Goal: Task Accomplishment & Management: Use online tool/utility

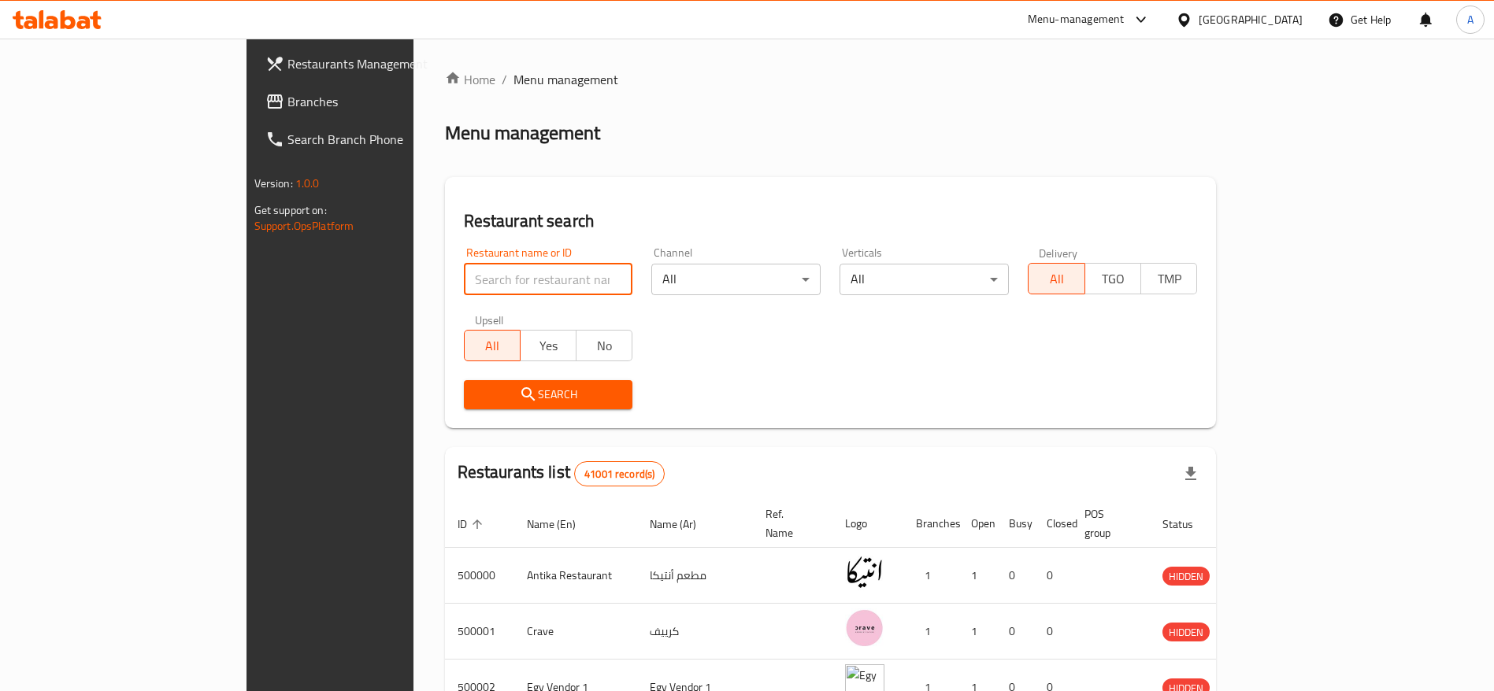
click at [467, 281] on input "search" at bounding box center [548, 279] width 169 height 31
type input "ة"
type input "MDBS"
click button "Search" at bounding box center [548, 394] width 169 height 29
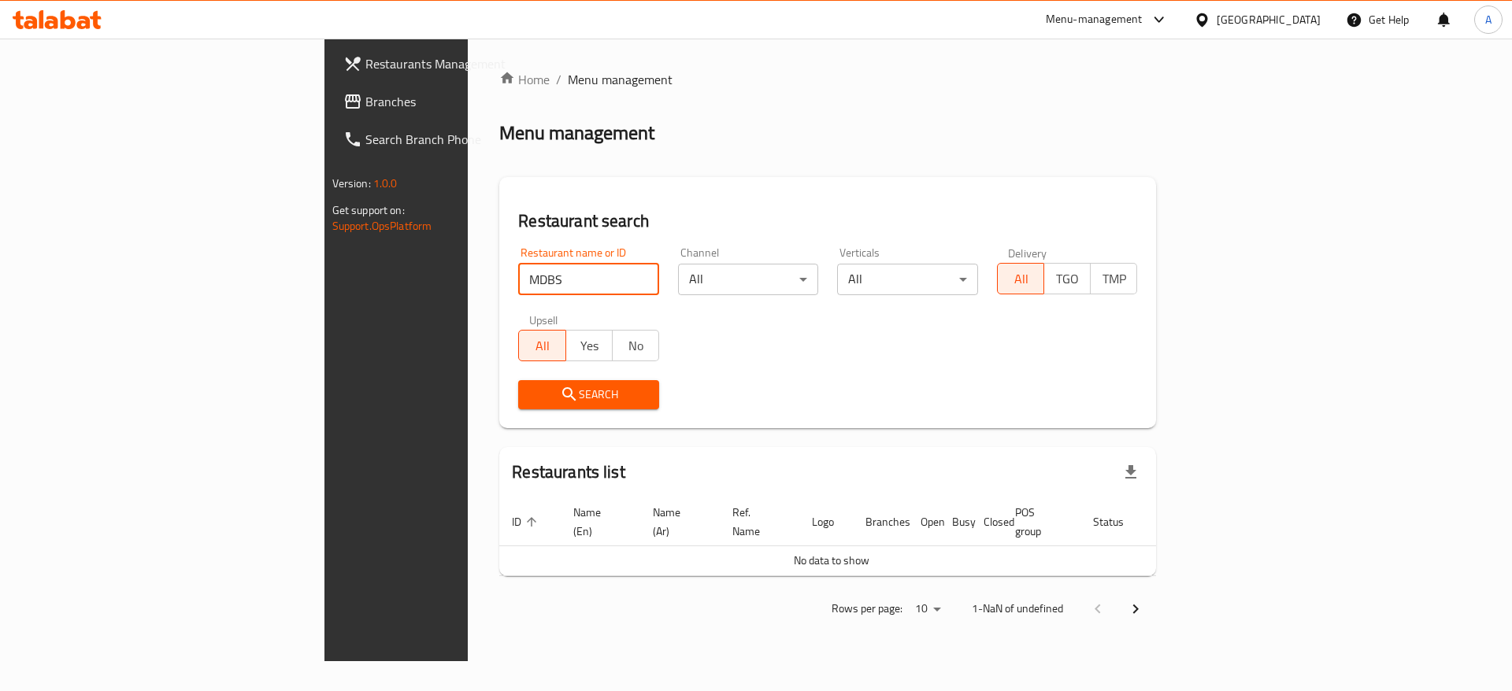
click at [518, 281] on input "MDBS" at bounding box center [588, 279] width 141 height 31
click button "Search" at bounding box center [588, 394] width 141 height 29
click at [518, 276] on input "MDBS" at bounding box center [588, 279] width 141 height 31
click button "Search" at bounding box center [588, 394] width 141 height 29
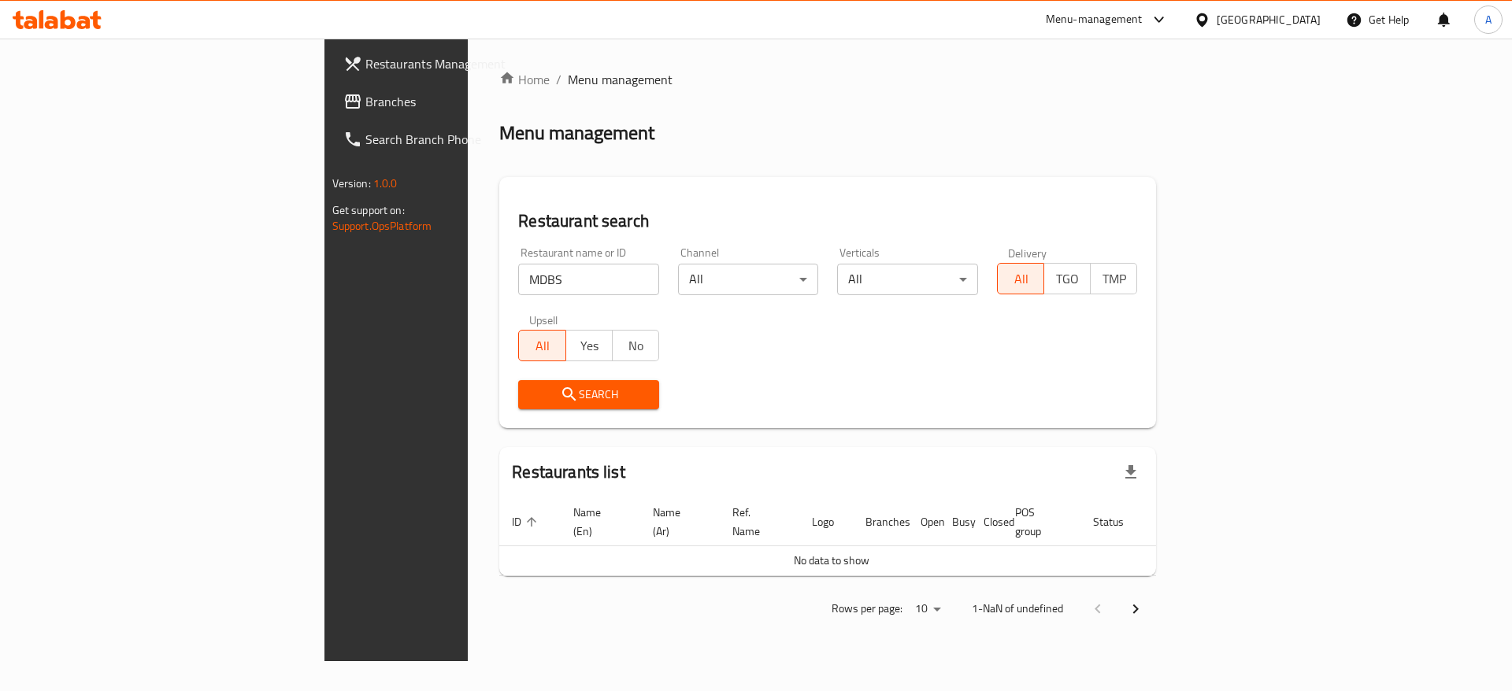
click at [90, 31] on div at bounding box center [57, 19] width 114 height 31
click at [90, 23] on icon at bounding box center [83, 22] width 13 height 13
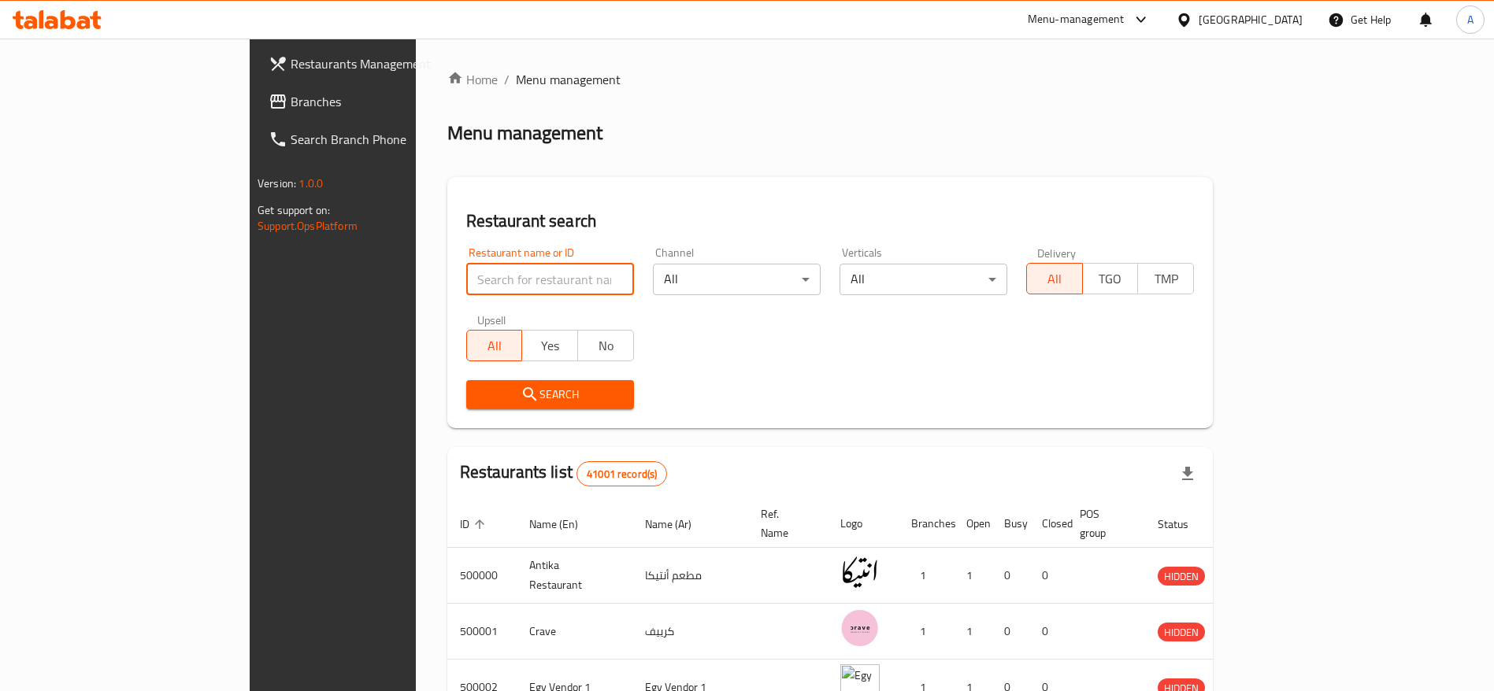
click at [466, 278] on input "search" at bounding box center [550, 279] width 168 height 31
type input "ة"
click button "Search" at bounding box center [550, 394] width 168 height 29
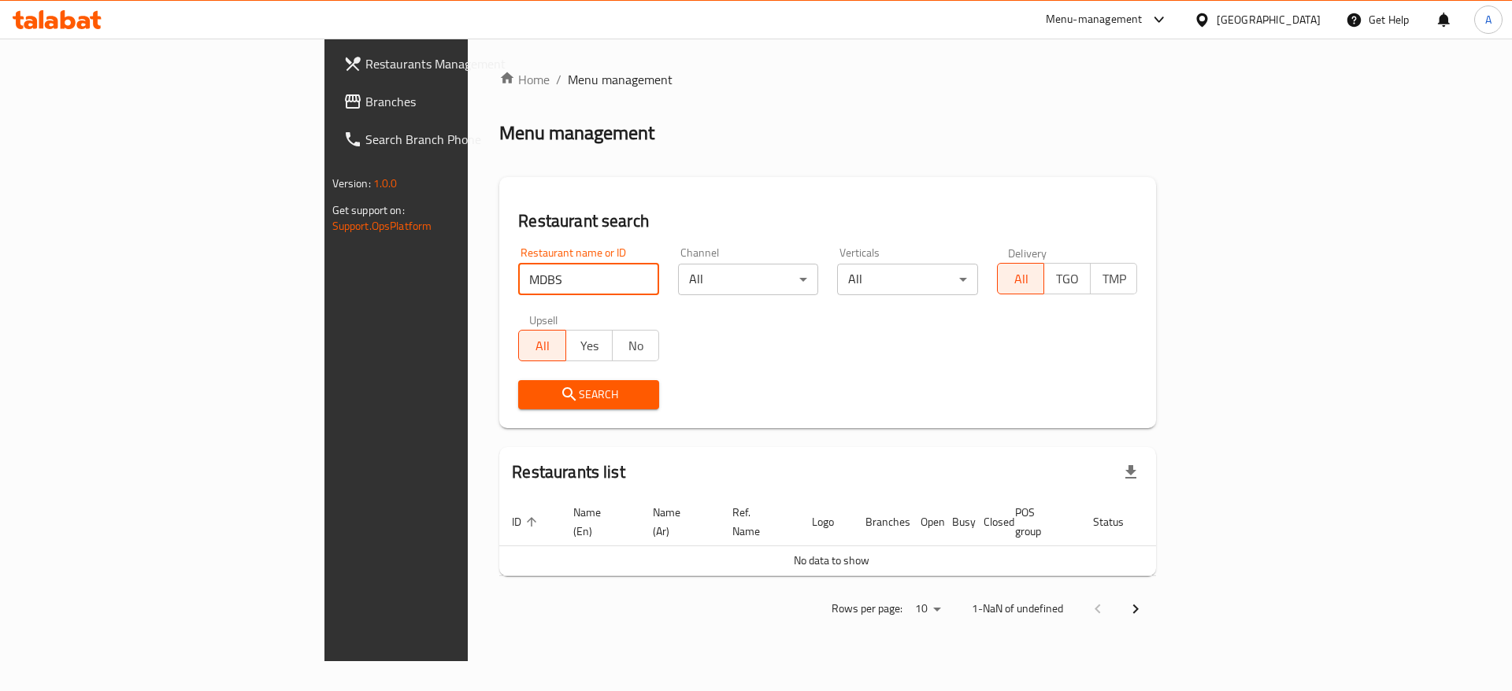
click button "Search" at bounding box center [588, 394] width 141 height 29
type input "M"
paste input "700167"
type input "700167"
click button "Search" at bounding box center [588, 394] width 141 height 29
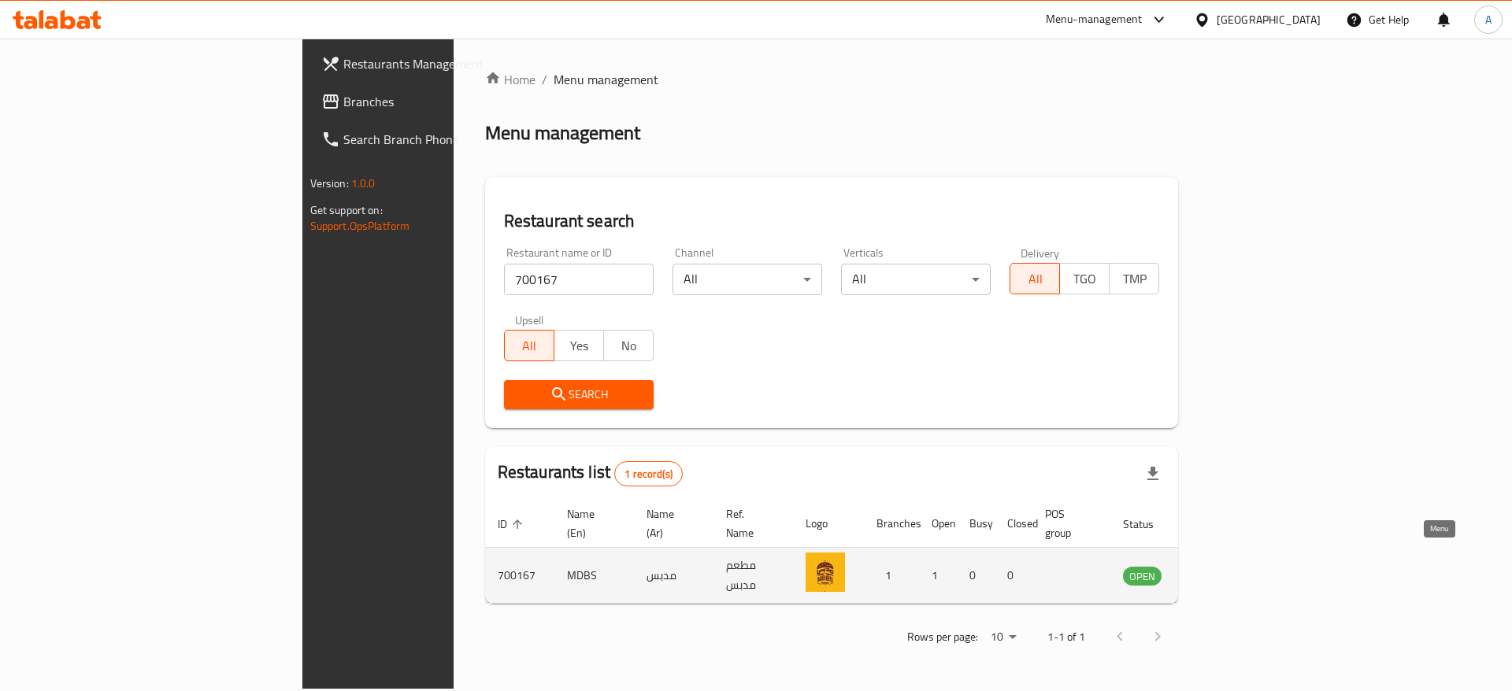
click at [1224, 566] on icon "enhanced table" at bounding box center [1215, 575] width 19 height 19
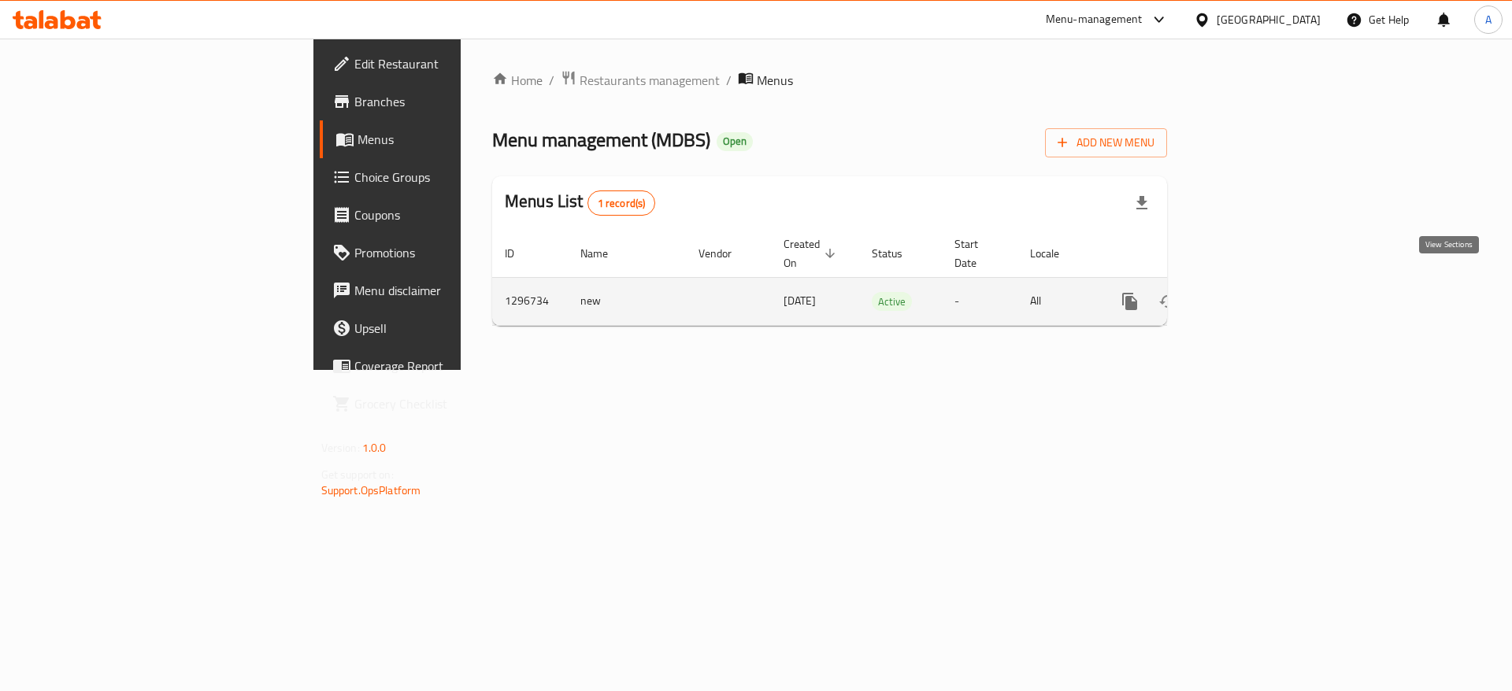
click at [1250, 295] on icon "enhanced table" at bounding box center [1243, 302] width 14 height 14
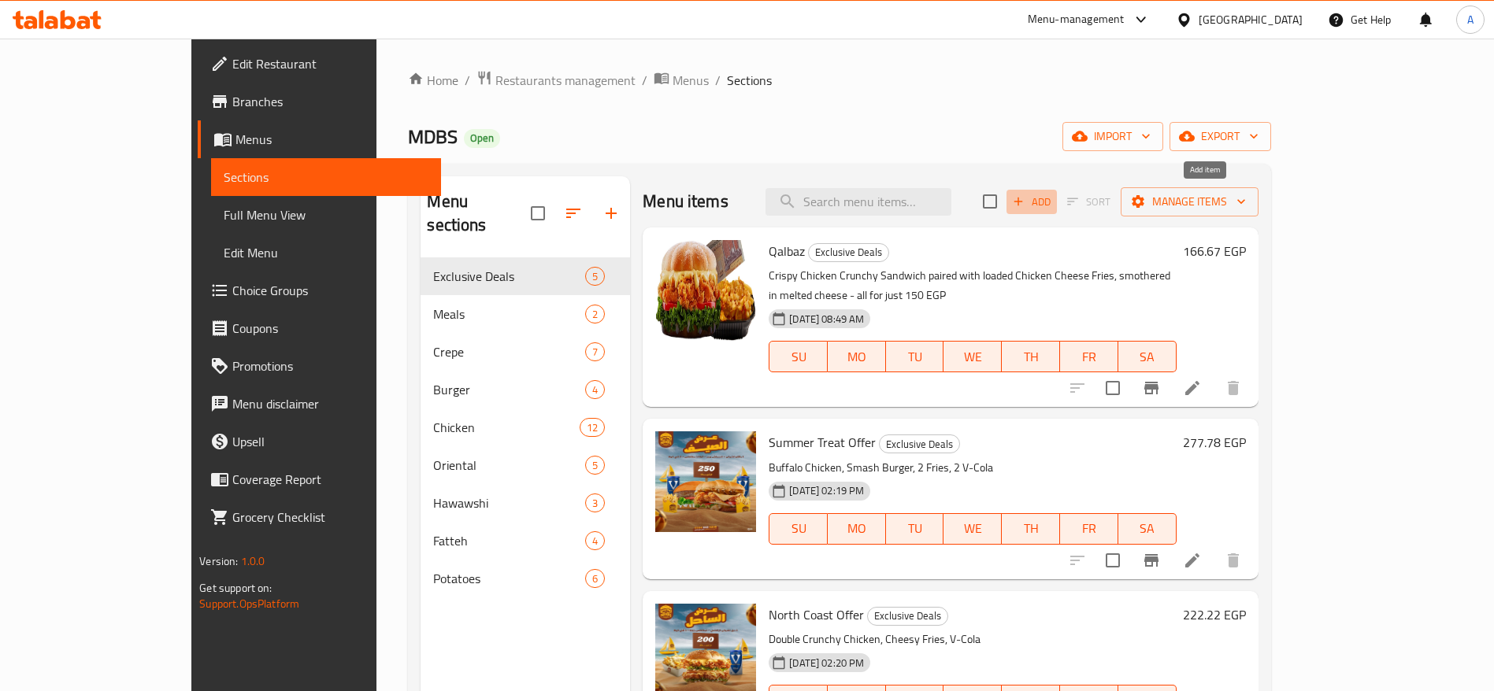
click at [1053, 202] on span "Add" at bounding box center [1031, 202] width 43 height 18
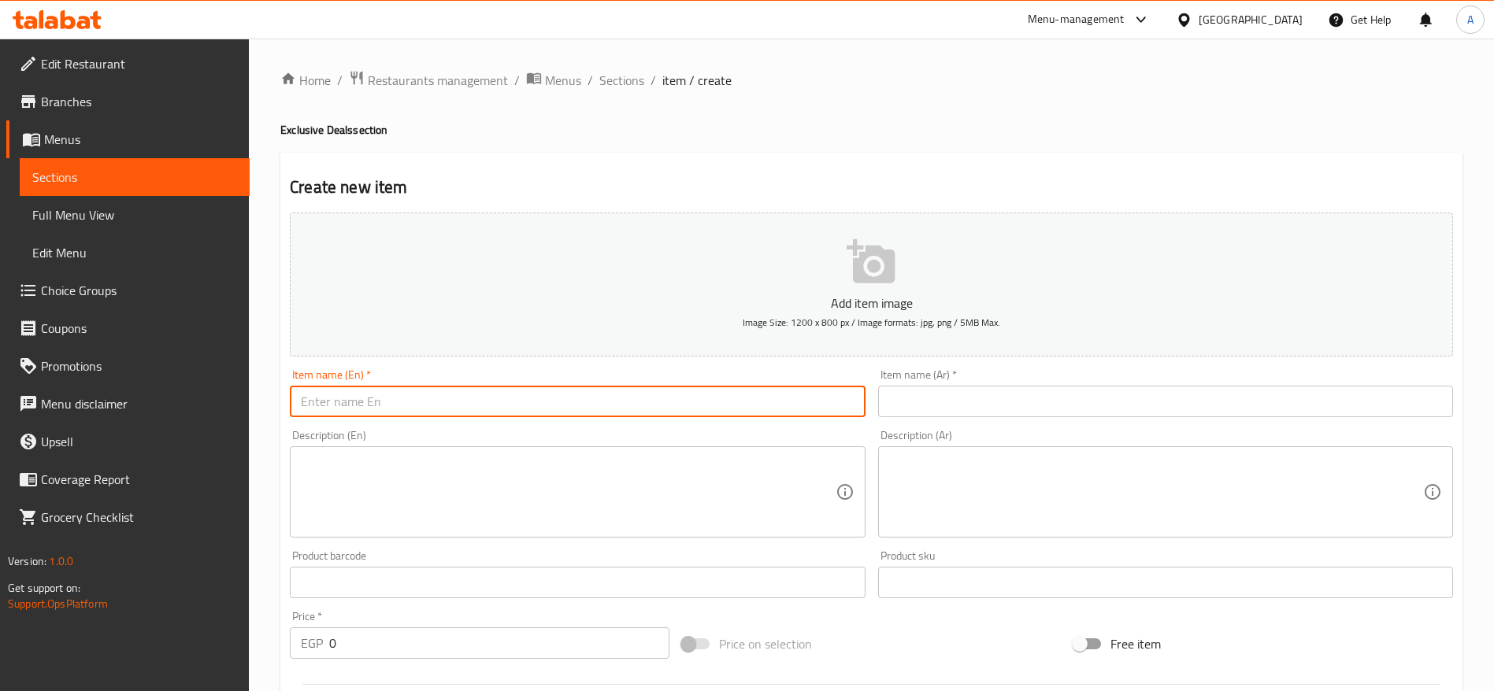
click at [679, 405] on input "text" at bounding box center [577, 401] width 575 height 31
type input "d"
type input "Double Trouble Combo"
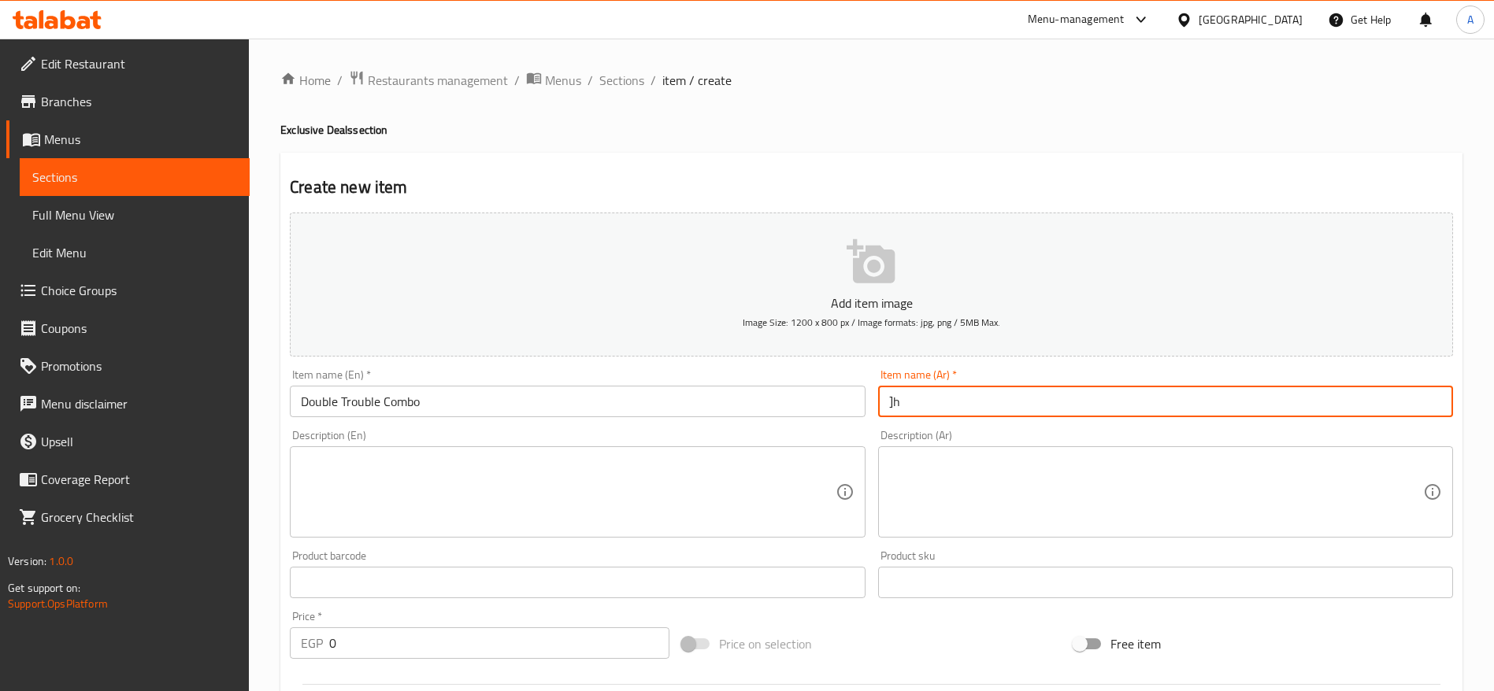
type input "]"
type input "دابل ترابل كومبو"
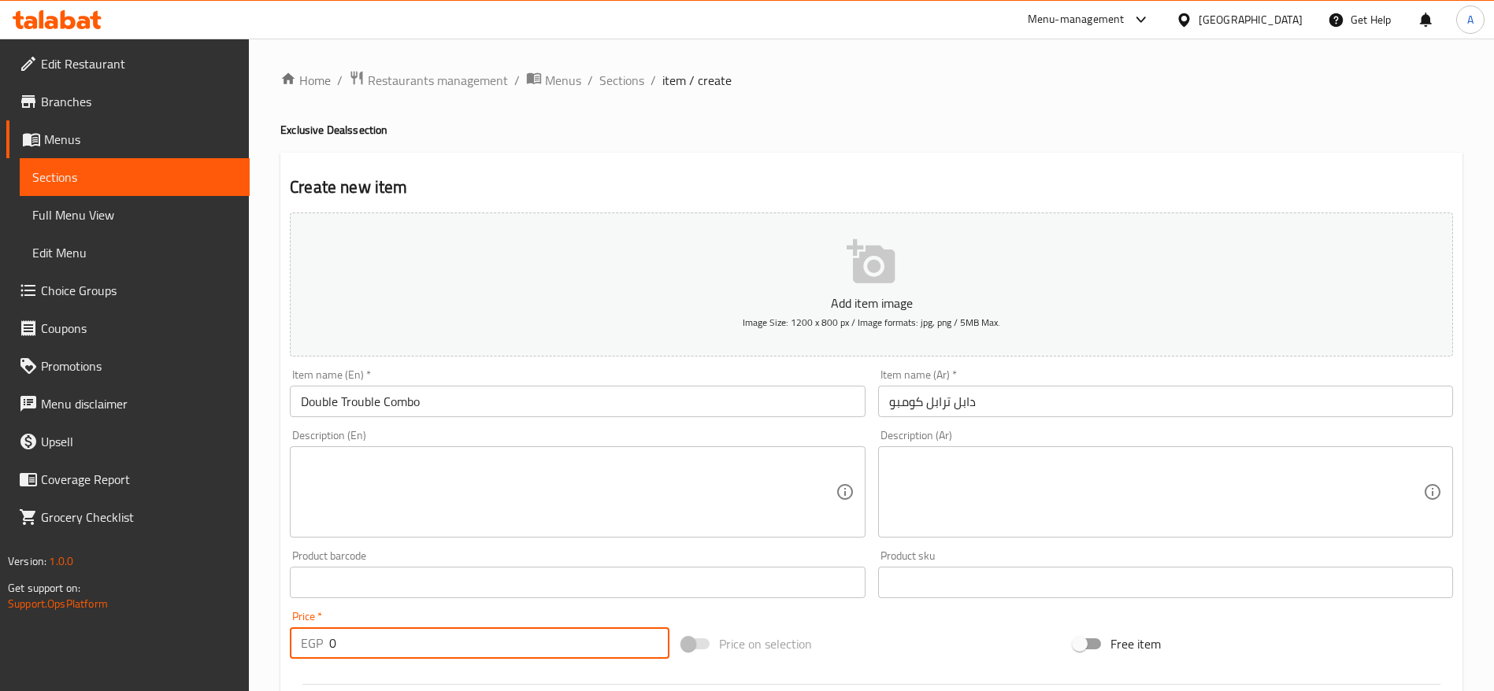
click at [544, 644] on input "0" at bounding box center [499, 643] width 340 height 31
type input "280"
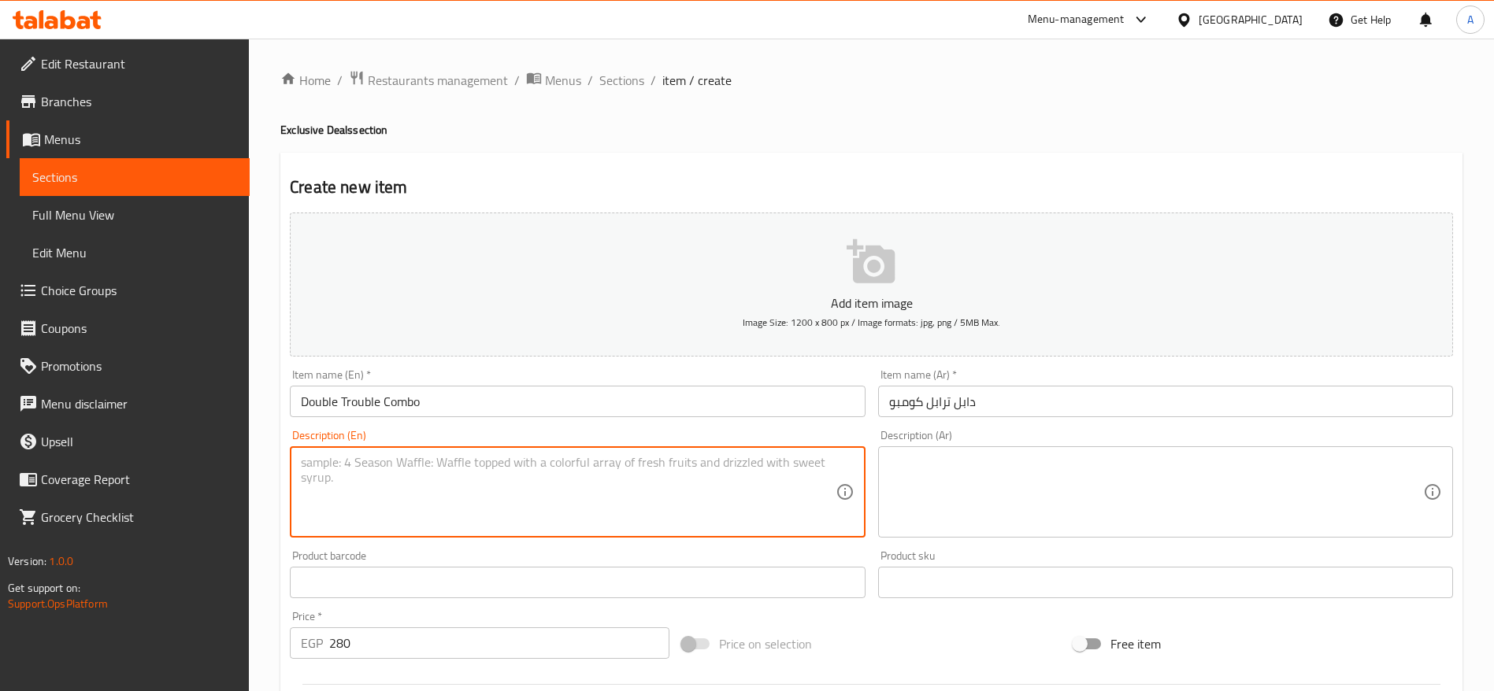
click at [469, 473] on textarea at bounding box center [568, 492] width 534 height 75
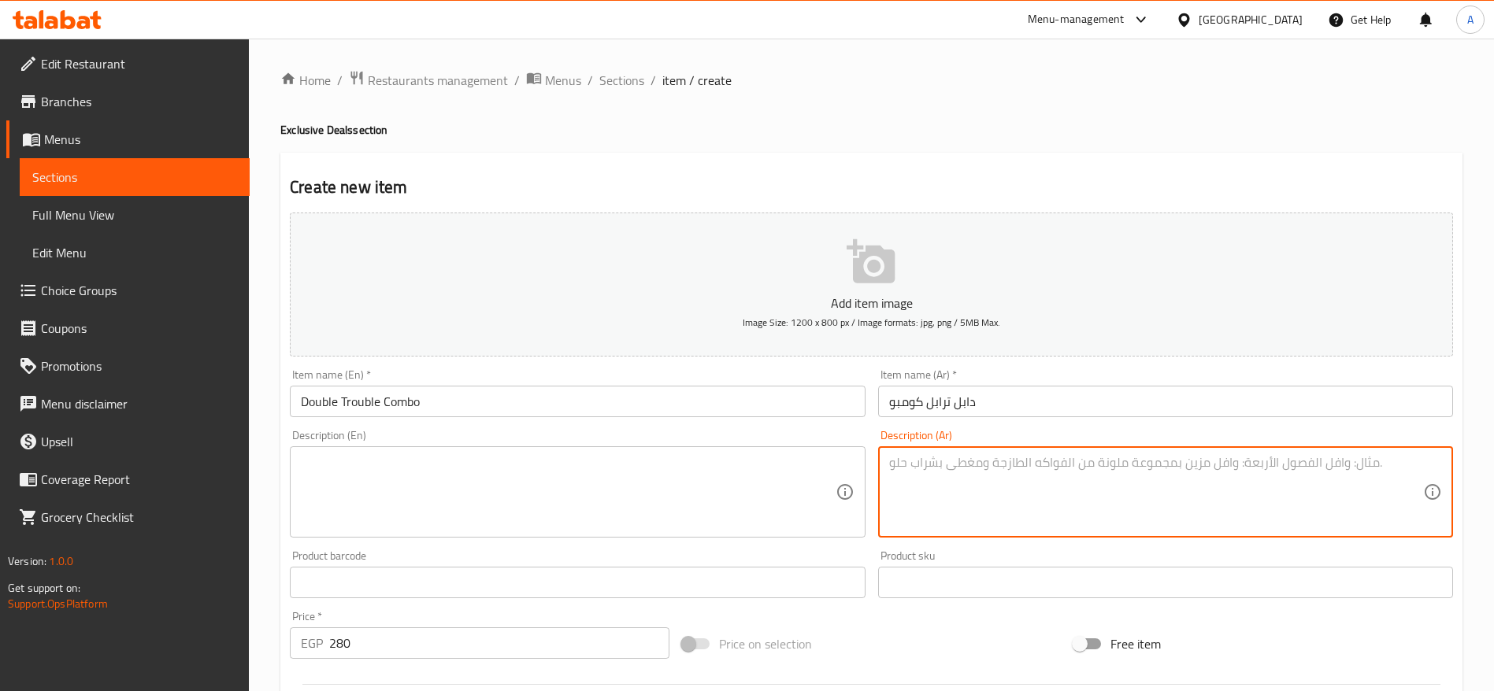
click at [976, 470] on textarea at bounding box center [1156, 492] width 534 height 75
paste textarea "2 ساندوتش سماش برجر طازة 2 سلطة كولسلو كريمي 2 باكيت بطاطس مقرمشة 2 زجاجة في كو…"
type textarea "2 ساندوتش سماش برجر طازة 2 سلطة كولسلو كريمي 2 باكيت بطاطس مقرمشة 2 زجاجة في كو…"
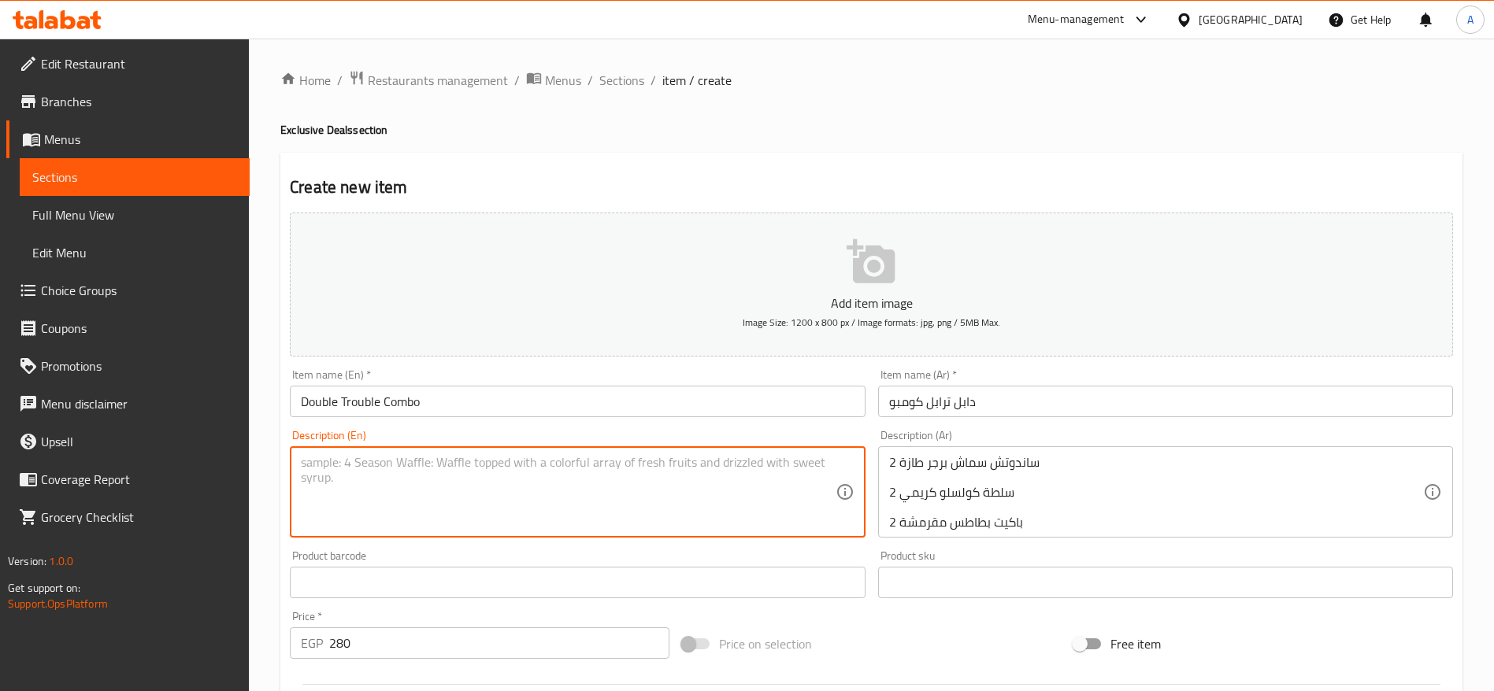
click at [747, 461] on textarea at bounding box center [568, 492] width 534 height 75
paste textarea "2 Fresh Smash Burgers 2 Creamy Coleslaw 2 Crispy Fries 2 Refreshing Fayrouz Cola"
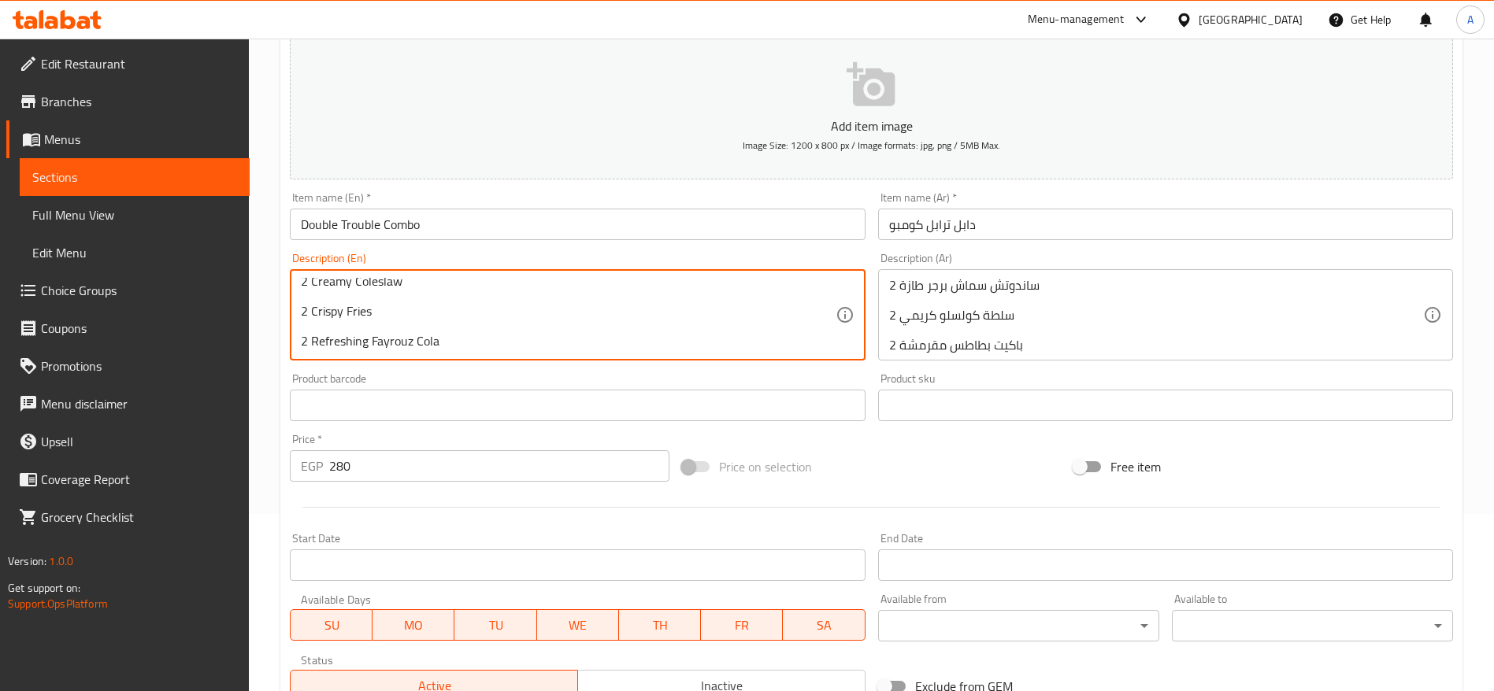
scroll to position [179, 0]
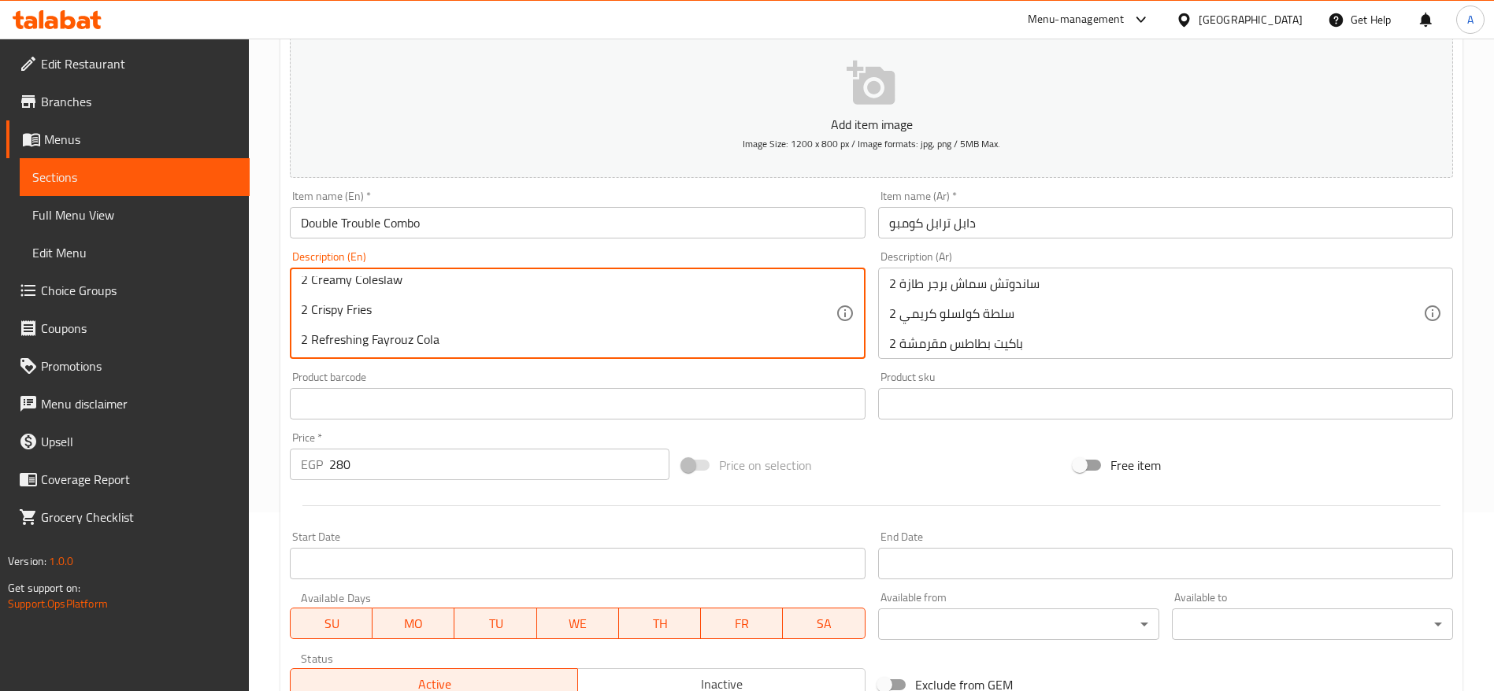
type textarea "2 Fresh Smash Burgers 2 Creamy Coleslaw 2 Crispy Fries 2 Refreshing Fayrouz Cola"
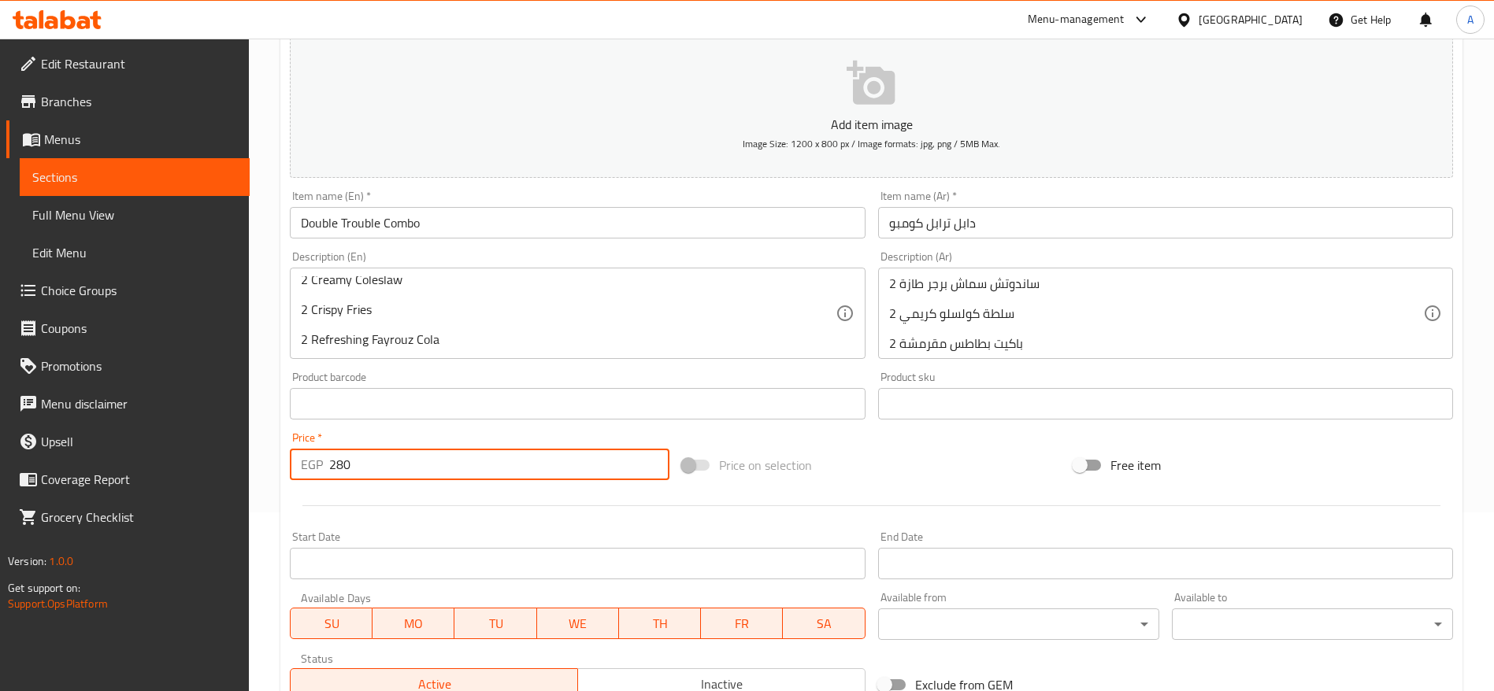
click at [568, 461] on input "280" at bounding box center [499, 464] width 340 height 31
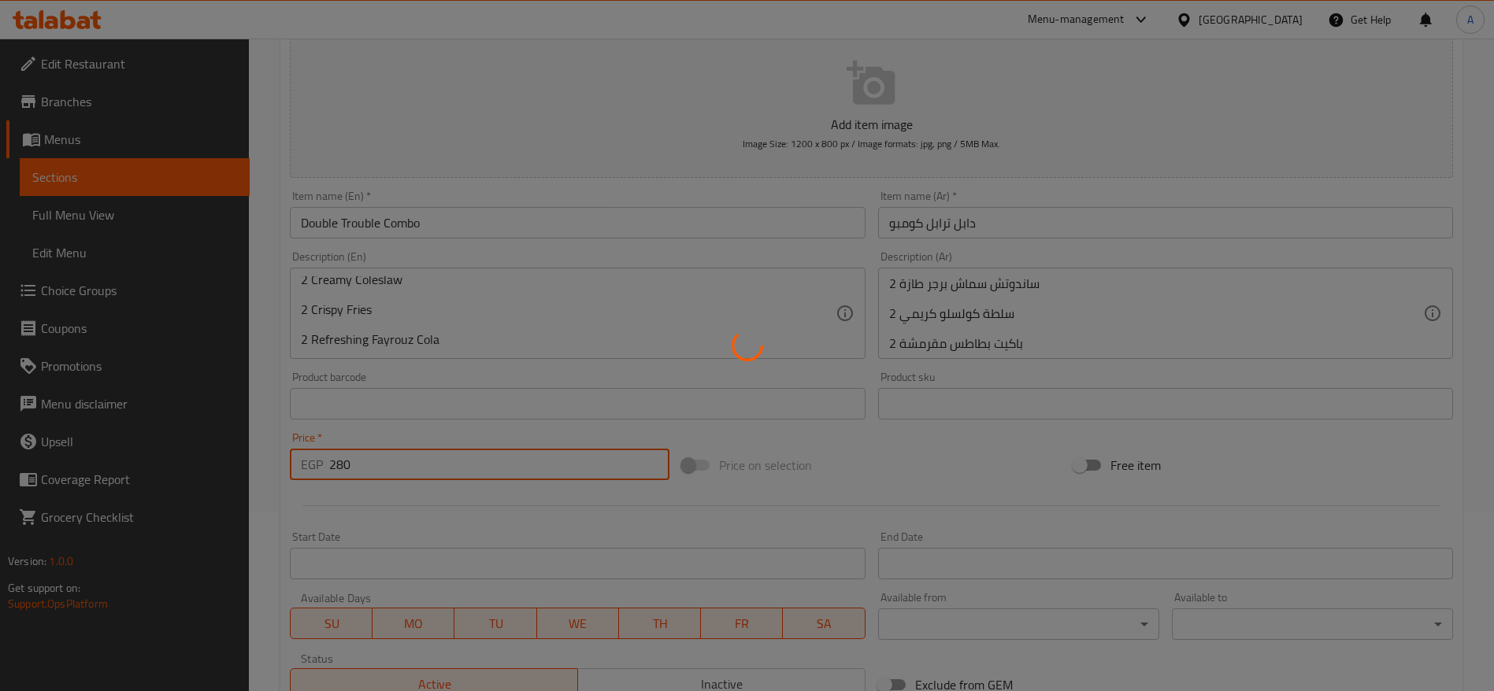
type input "0"
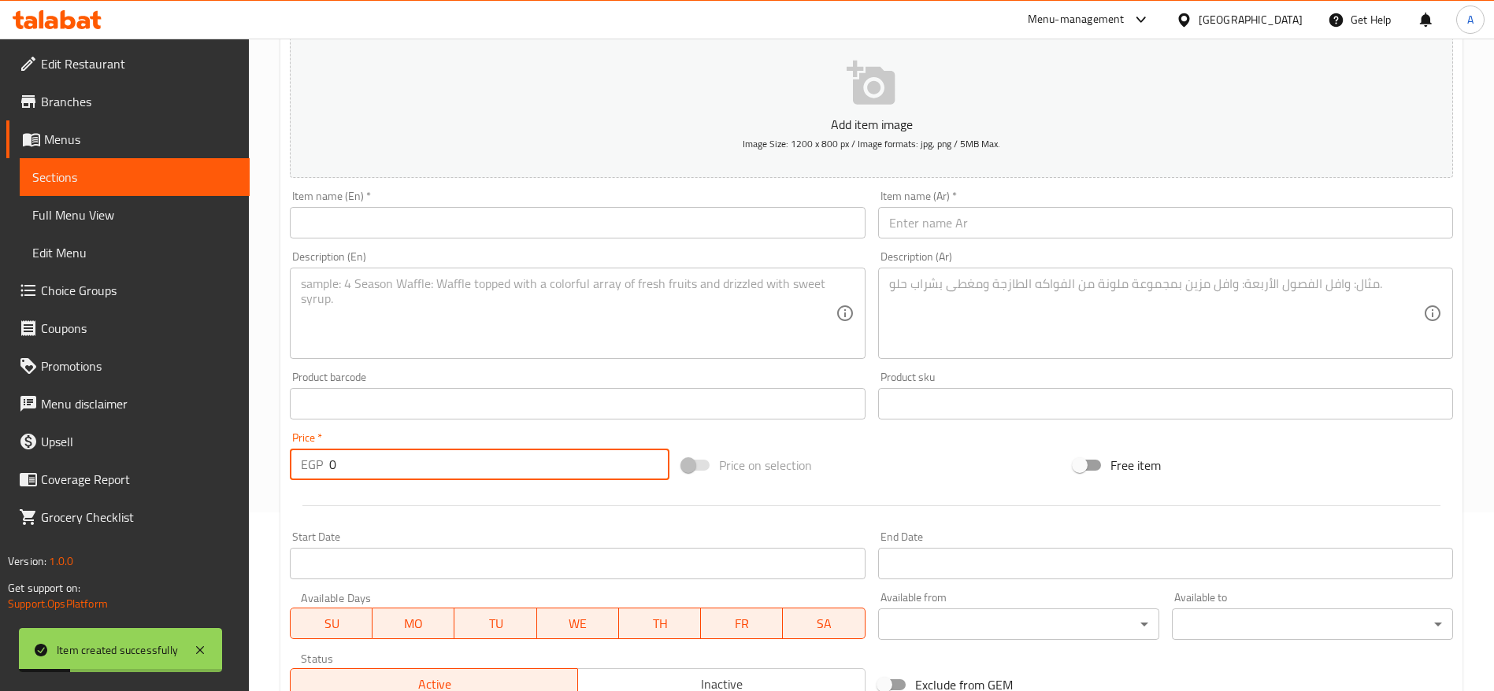
scroll to position [0, 0]
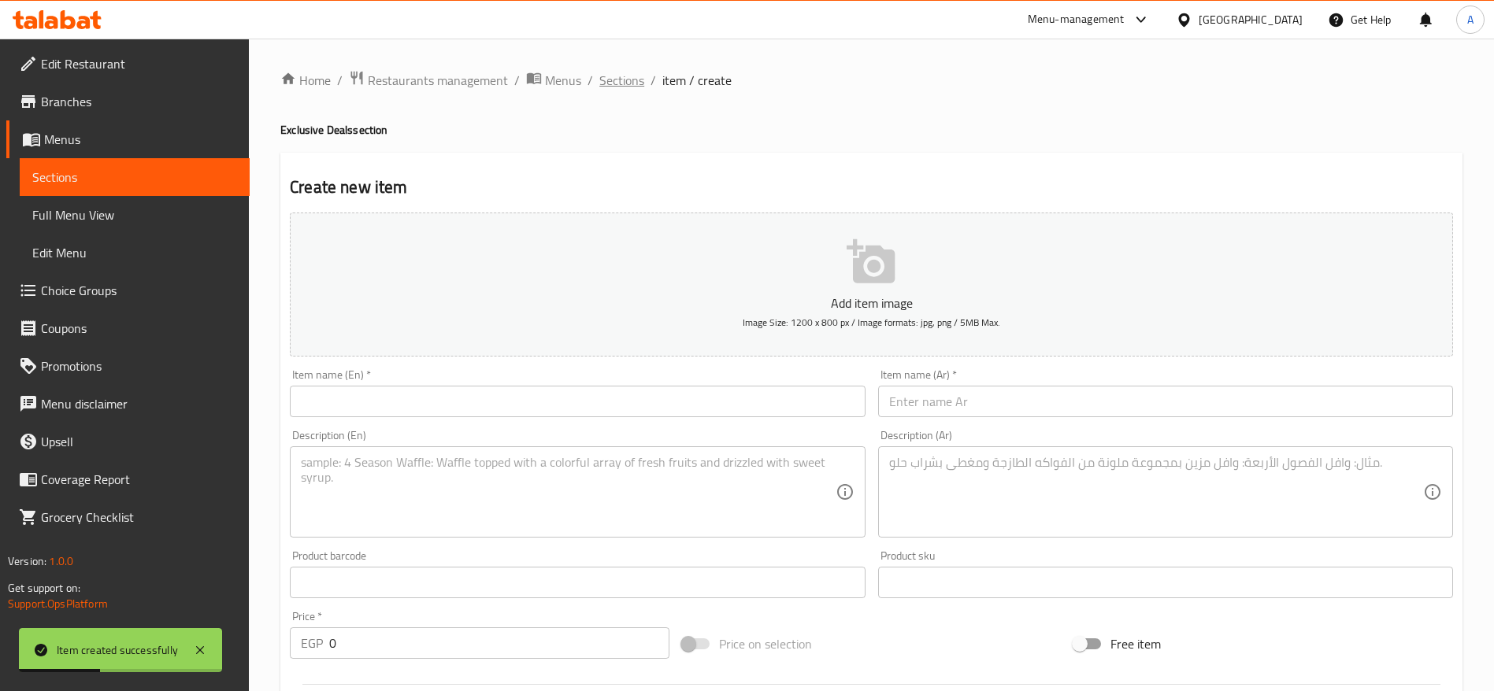
click at [621, 79] on span "Sections" at bounding box center [621, 80] width 45 height 19
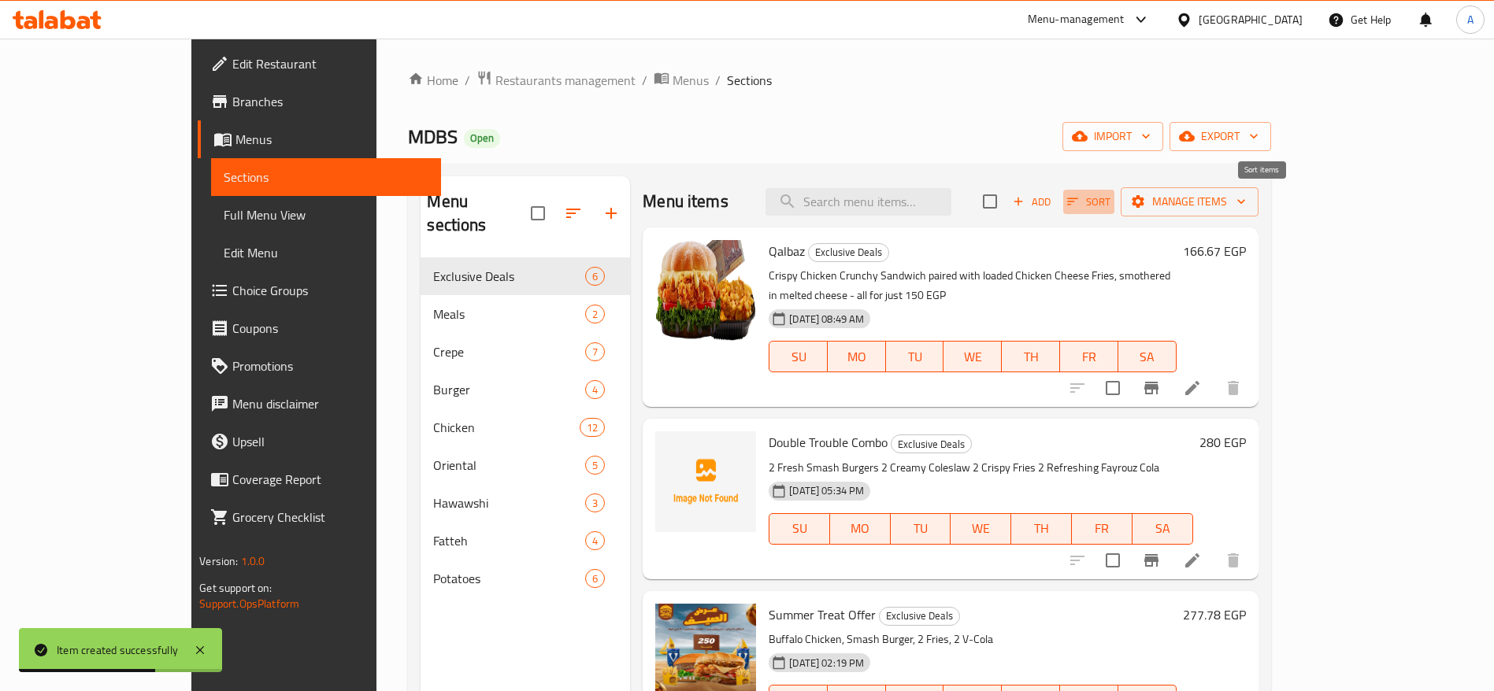
click at [1080, 206] on icon "button" at bounding box center [1072, 202] width 14 height 14
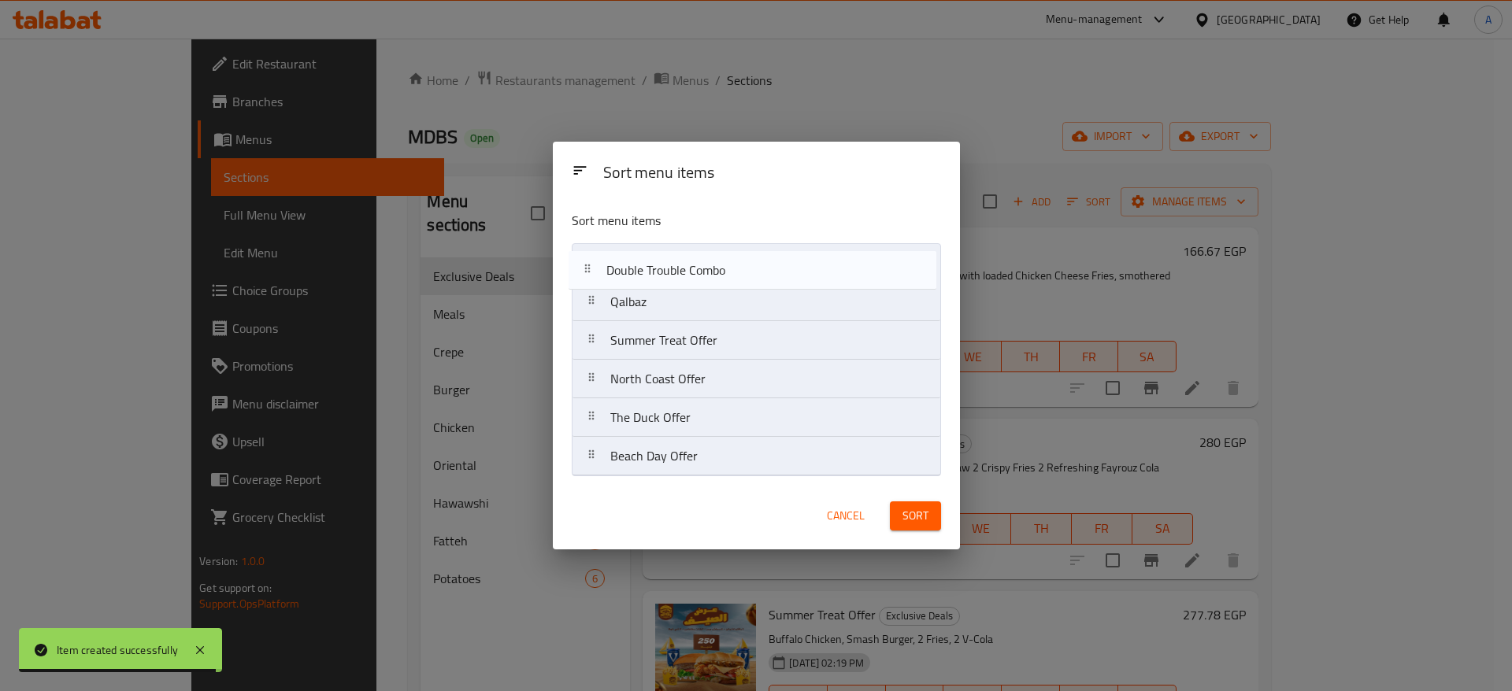
drag, startPoint x: 580, startPoint y: 307, endPoint x: 576, endPoint y: 269, distance: 38.9
click at [576, 269] on nav "Qalbaz Double Trouble Combo Summer Treat Offer North Coast Offer The Duck Offer…" at bounding box center [756, 359] width 369 height 233
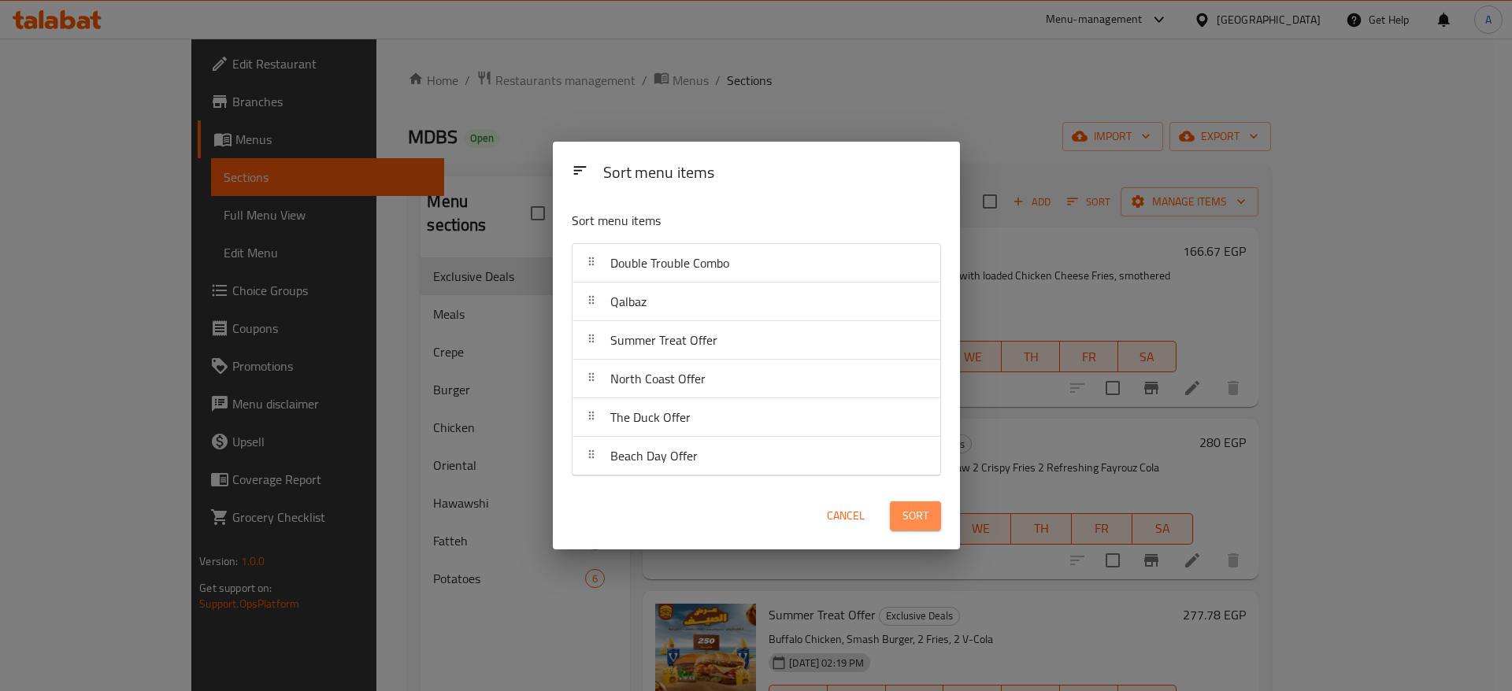
click at [921, 515] on span "Sort" at bounding box center [915, 516] width 26 height 20
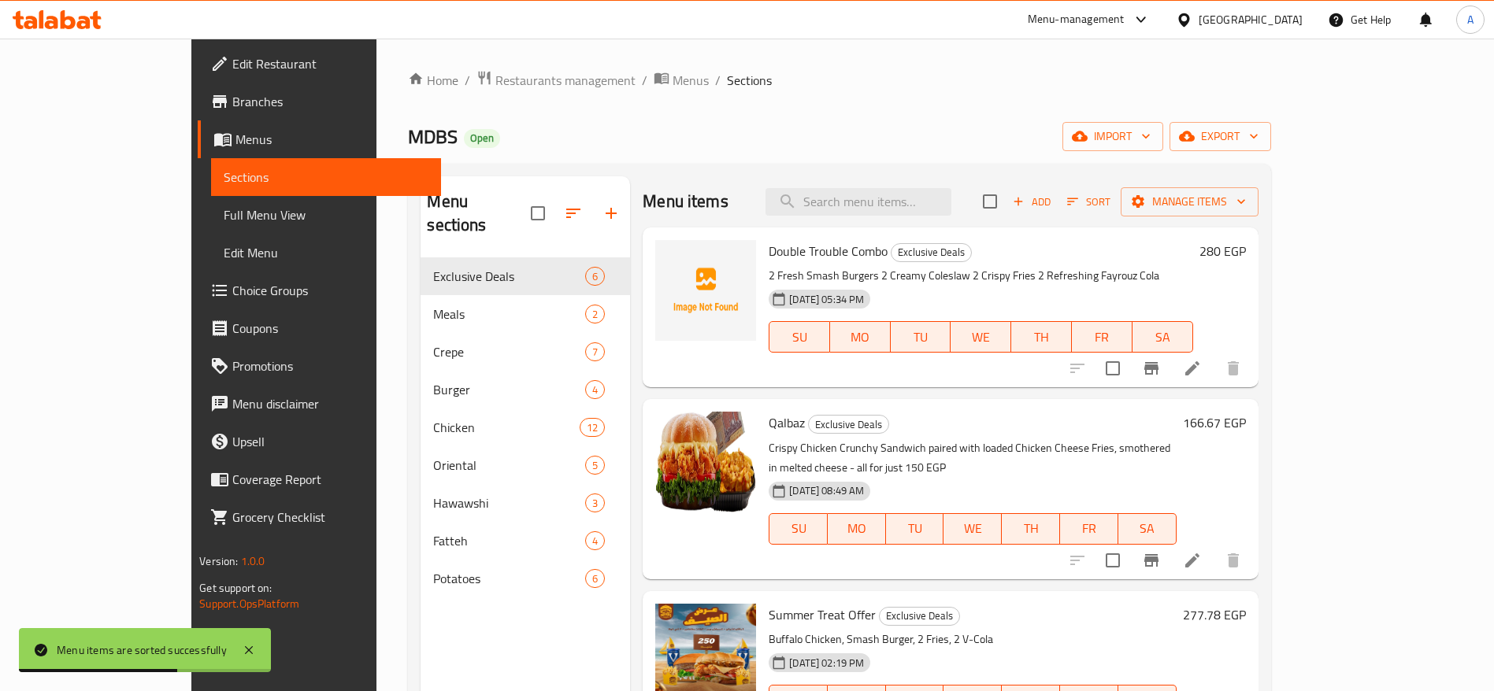
click at [67, 22] on icon at bounding box center [57, 19] width 89 height 19
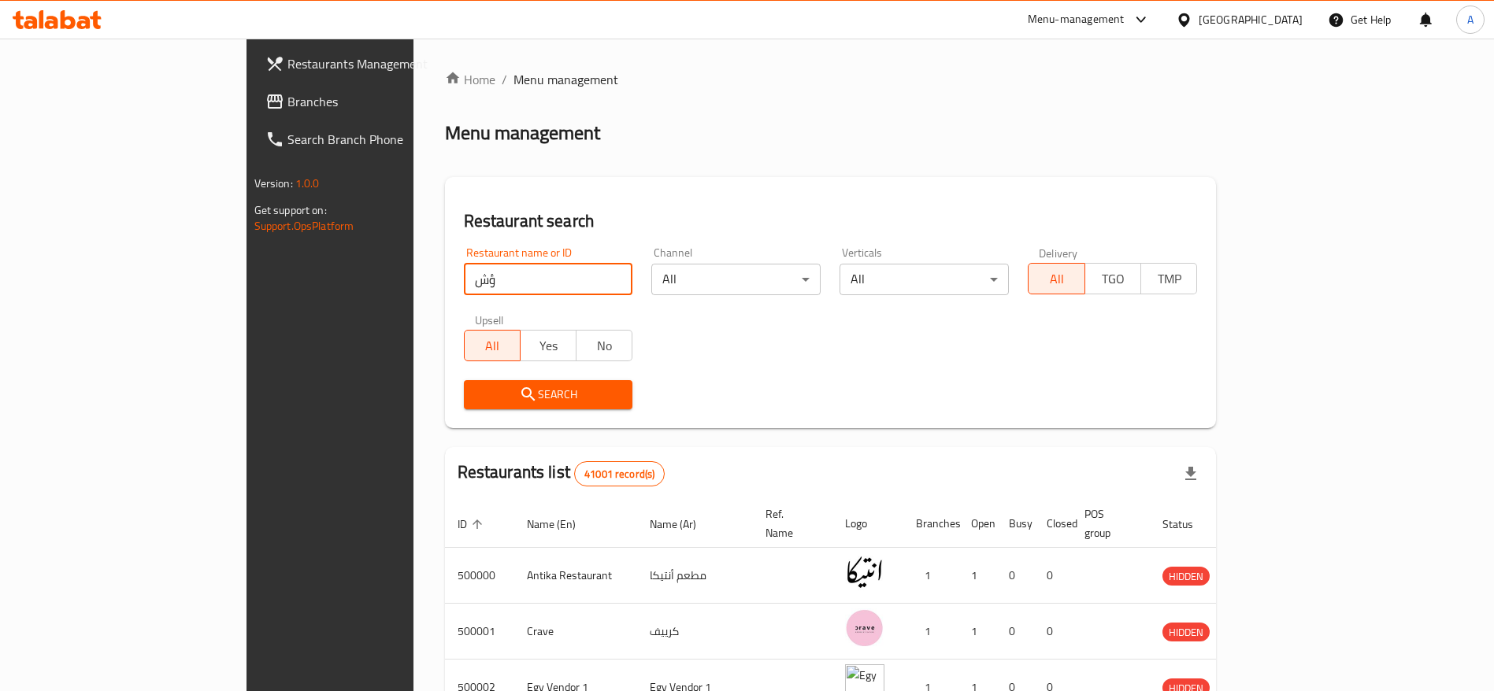
type input "ؤ"
type input "cavello"
click button "Search" at bounding box center [548, 394] width 169 height 29
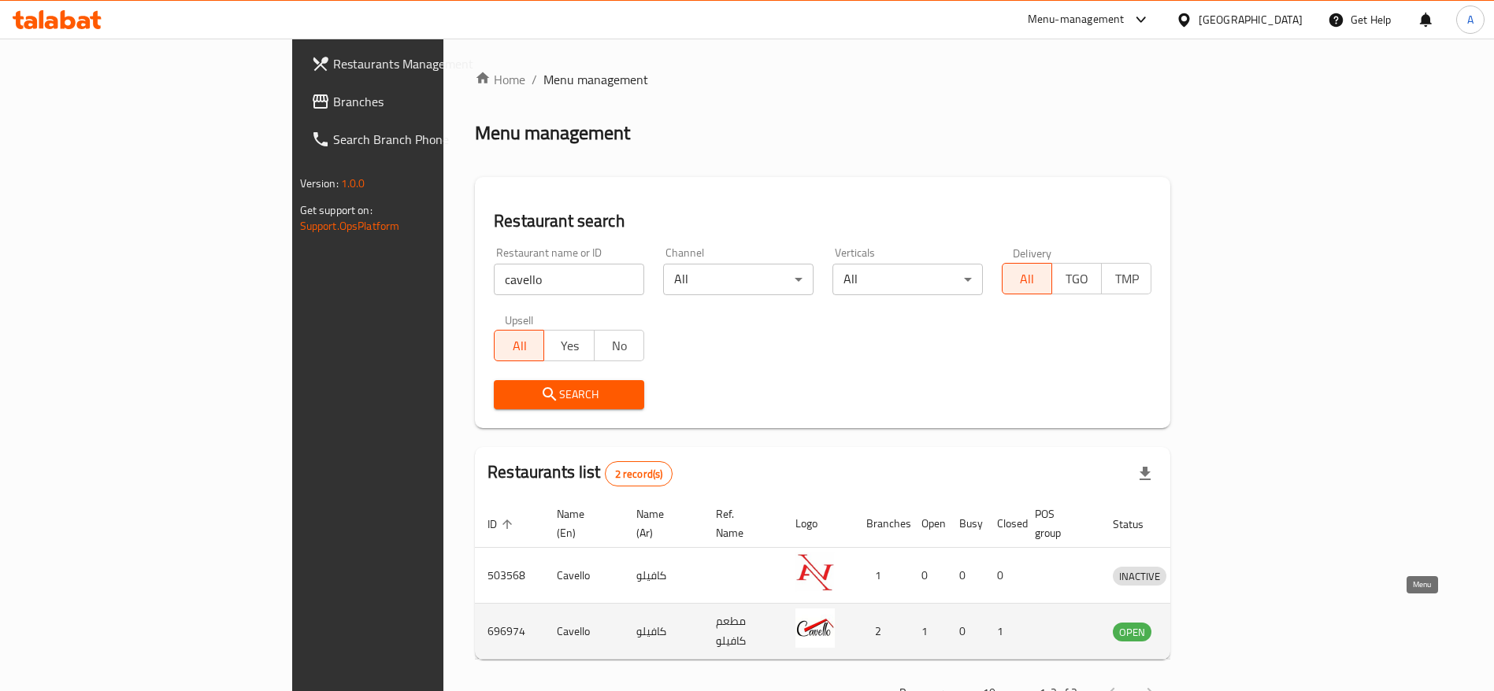
click at [1216, 626] on icon "enhanced table" at bounding box center [1207, 632] width 17 height 13
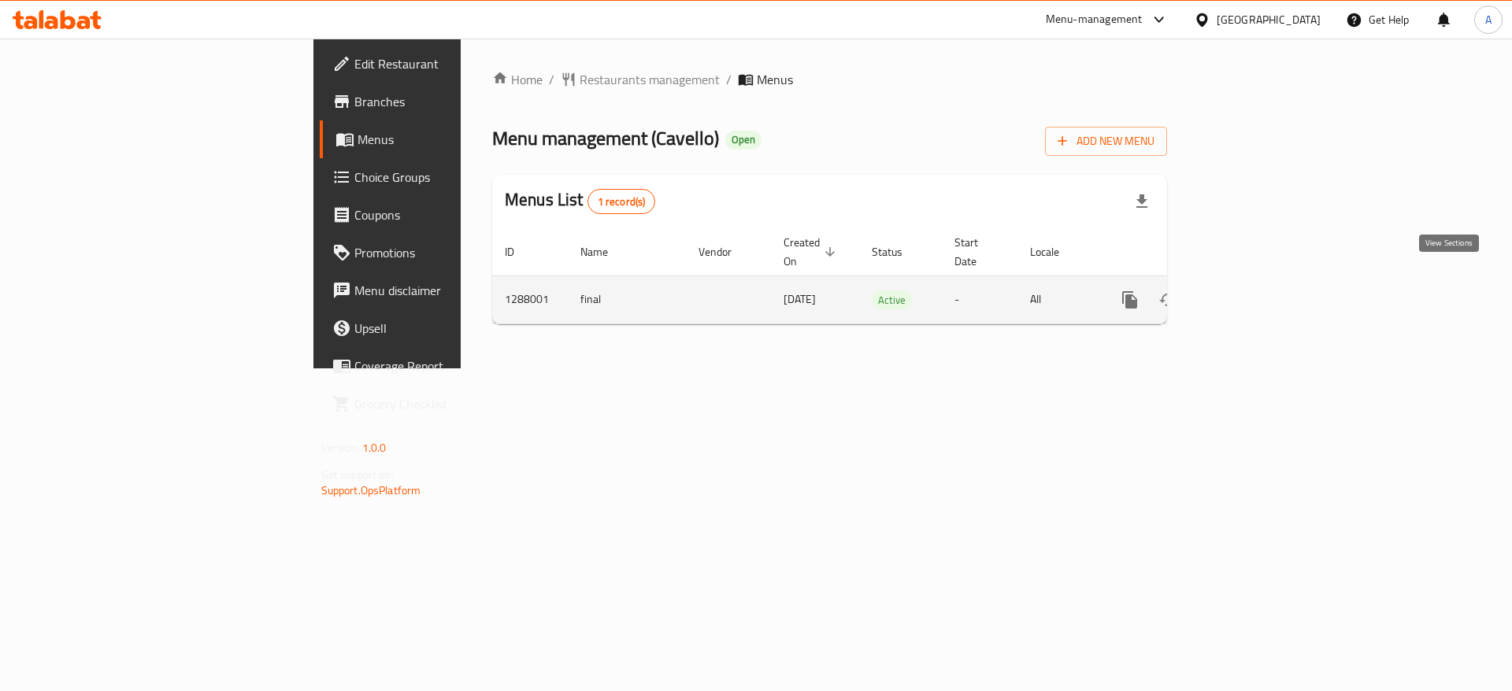
click at [1250, 293] on icon "enhanced table" at bounding box center [1243, 300] width 14 height 14
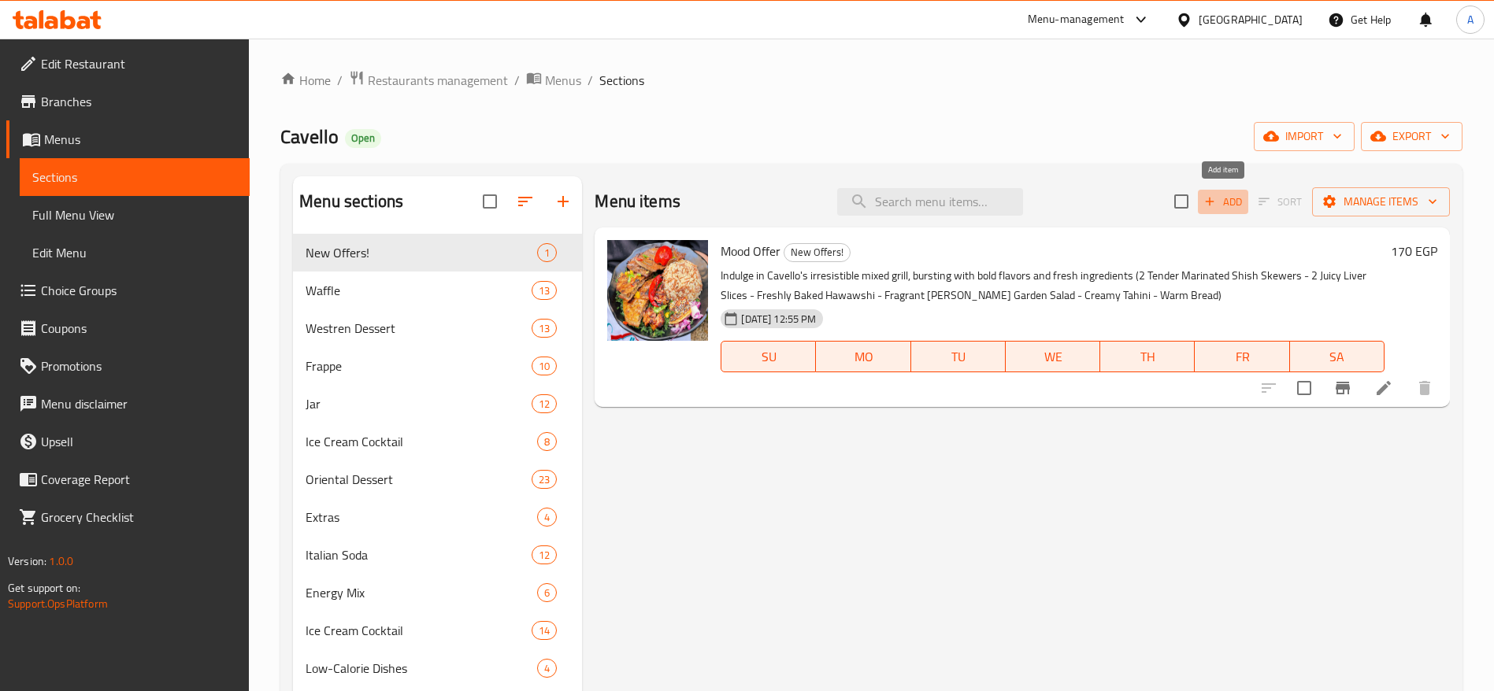
click at [1228, 206] on span "Add" at bounding box center [1223, 202] width 43 height 18
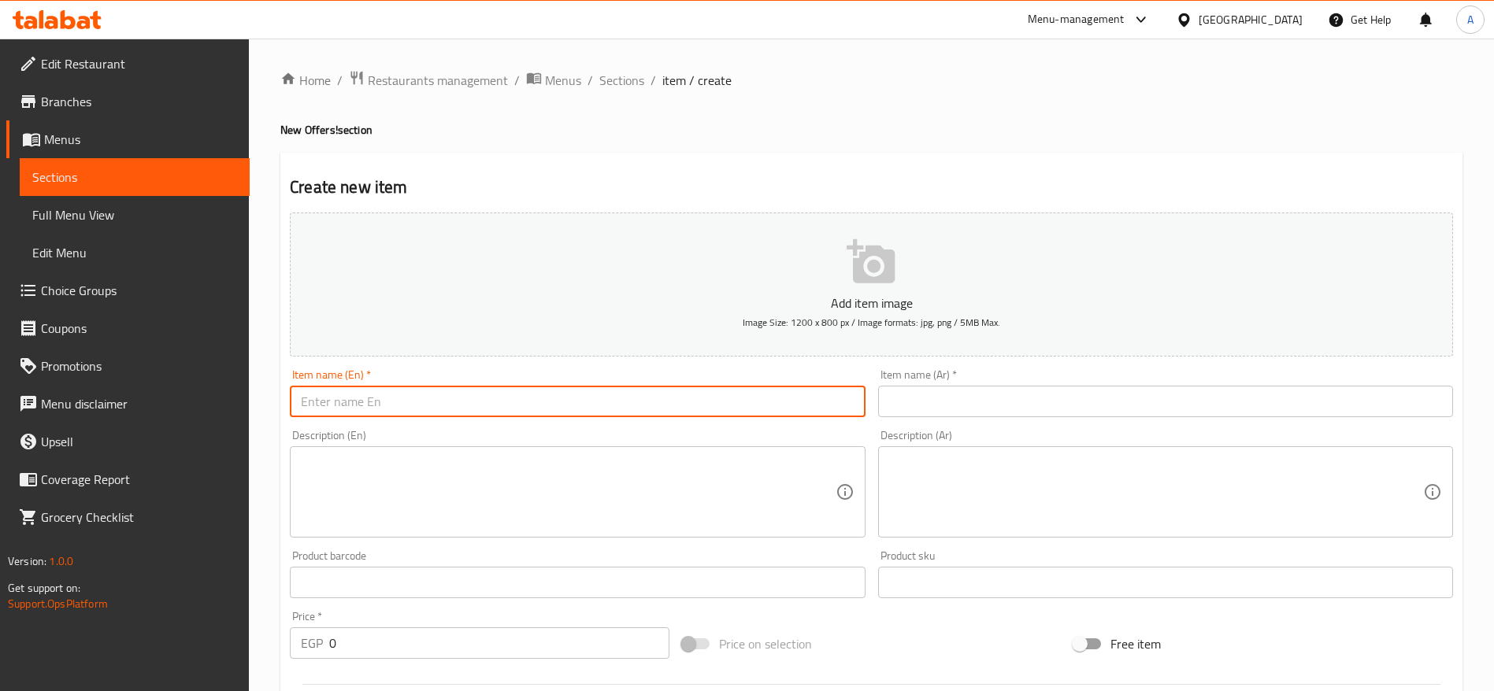
click at [534, 405] on input "text" at bounding box center [577, 401] width 575 height 31
paste input "عرض الفرفشة"
type input "عرض الفرفشة"
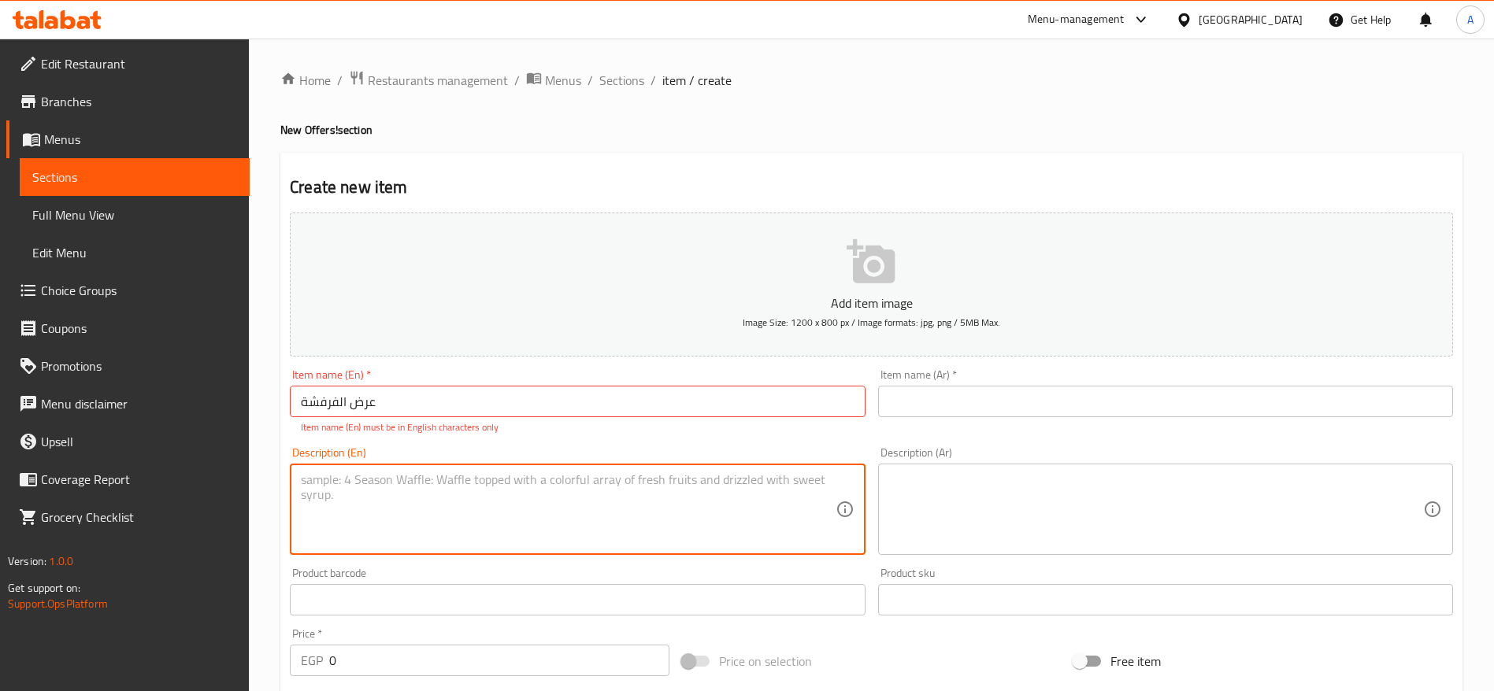
click at [474, 461] on div "Description (En) Description (En)" at bounding box center [577, 501] width 575 height 108
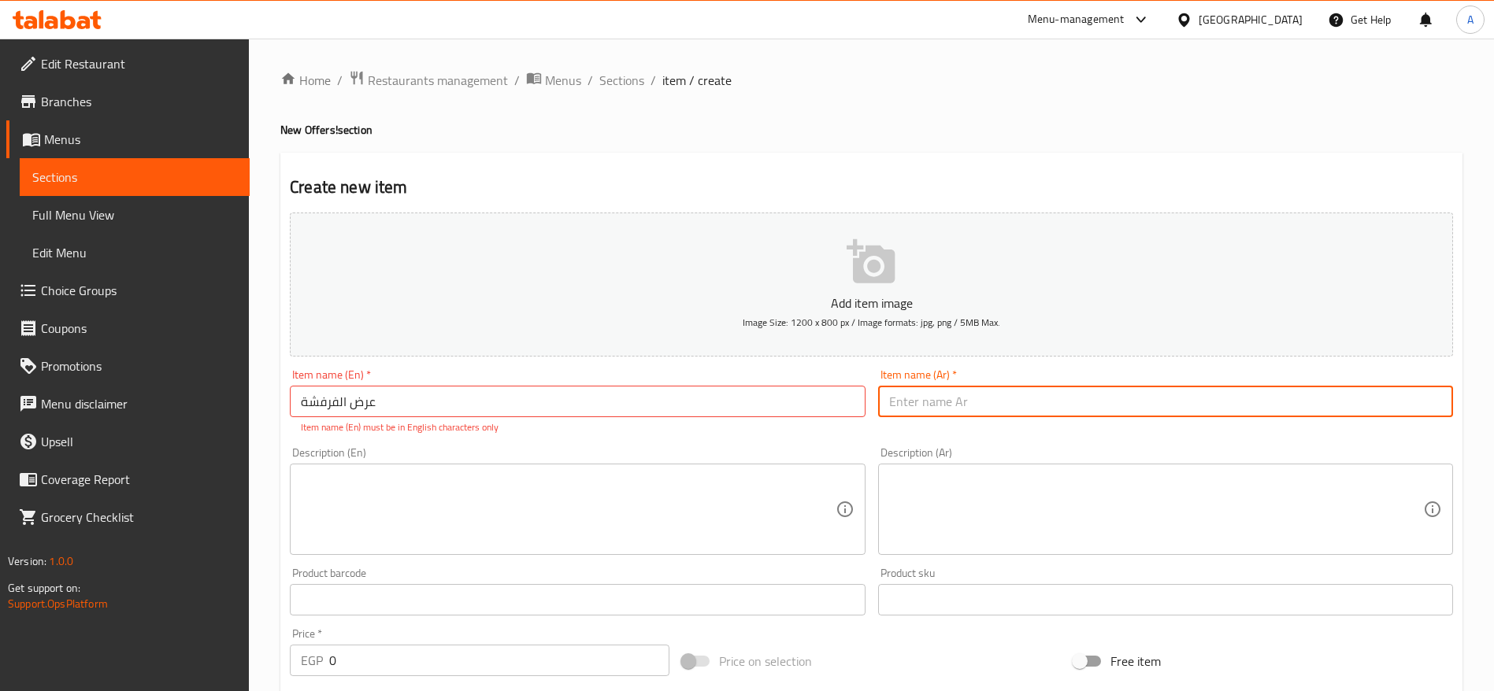
click at [936, 397] on input "text" at bounding box center [1165, 401] width 575 height 31
paste input "عرض الفرفشة"
type input "عرض الفرفشة"
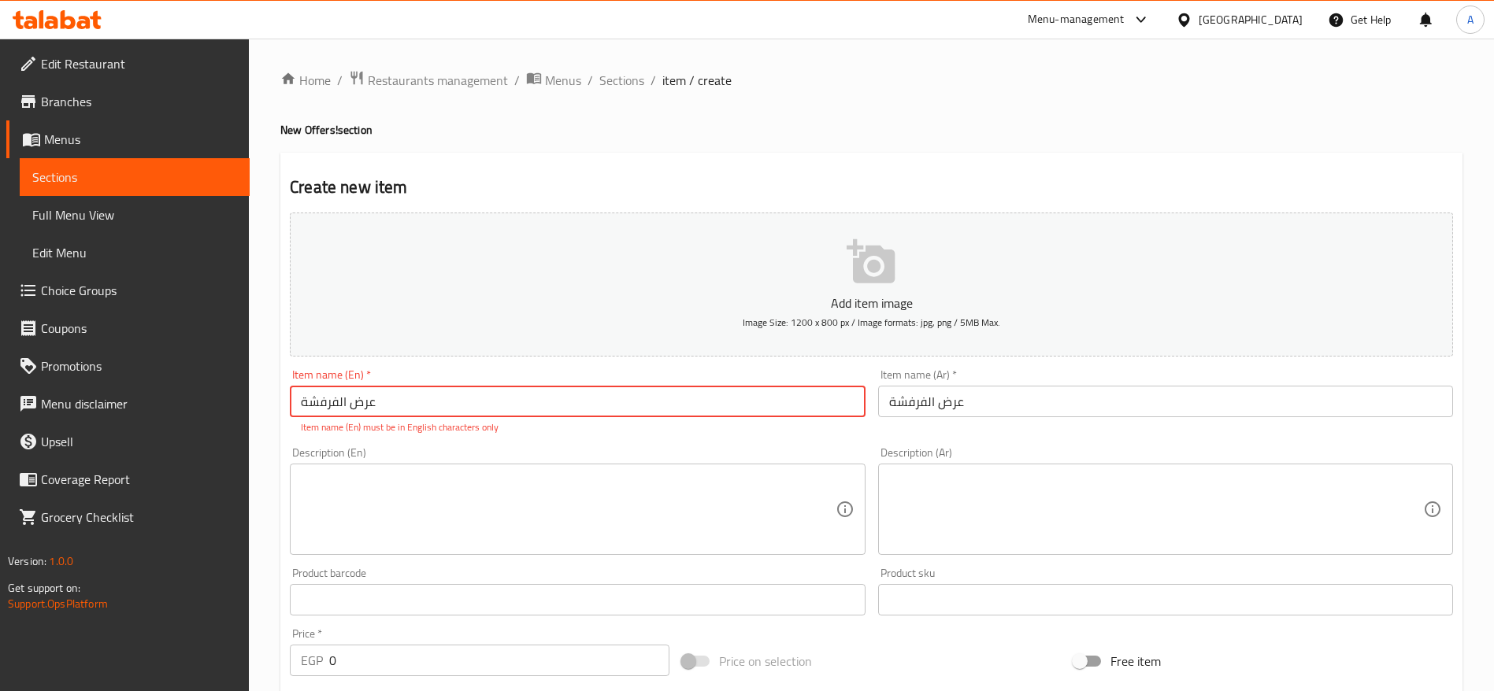
click at [522, 400] on input "عرض الفرفشة" at bounding box center [577, 401] width 575 height 31
paste input "Farafsha Combo"
type input "Farafsha Combo"
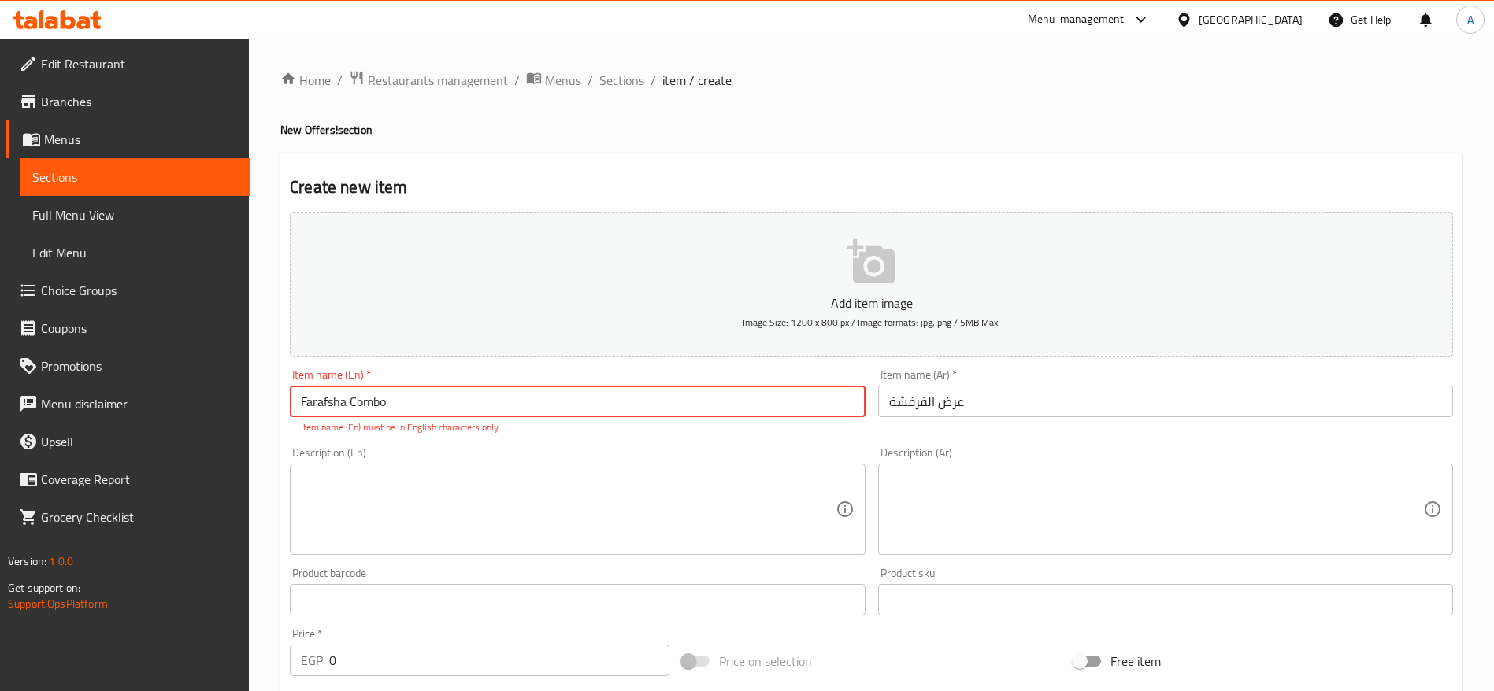
click at [455, 498] on textarea at bounding box center [568, 509] width 534 height 75
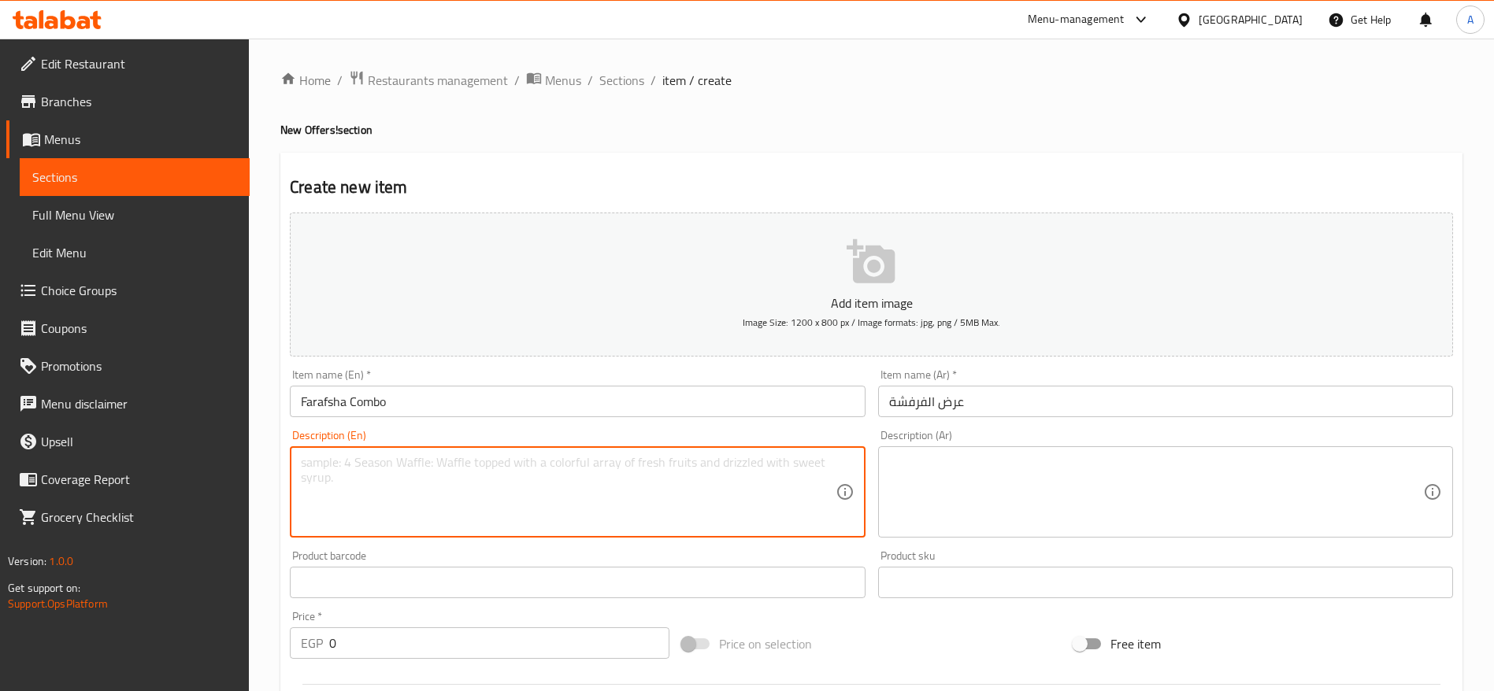
paste textarea "ربع فراخ [PERSON_NAME] قطعة مندي لحم ارز [DEMOGRAPHIC_DATA] دقوس عيش"
type textarea "ربع فراخ [PERSON_NAME] قطعة مندي لحم ارز [DEMOGRAPHIC_DATA] دقوس عيش"
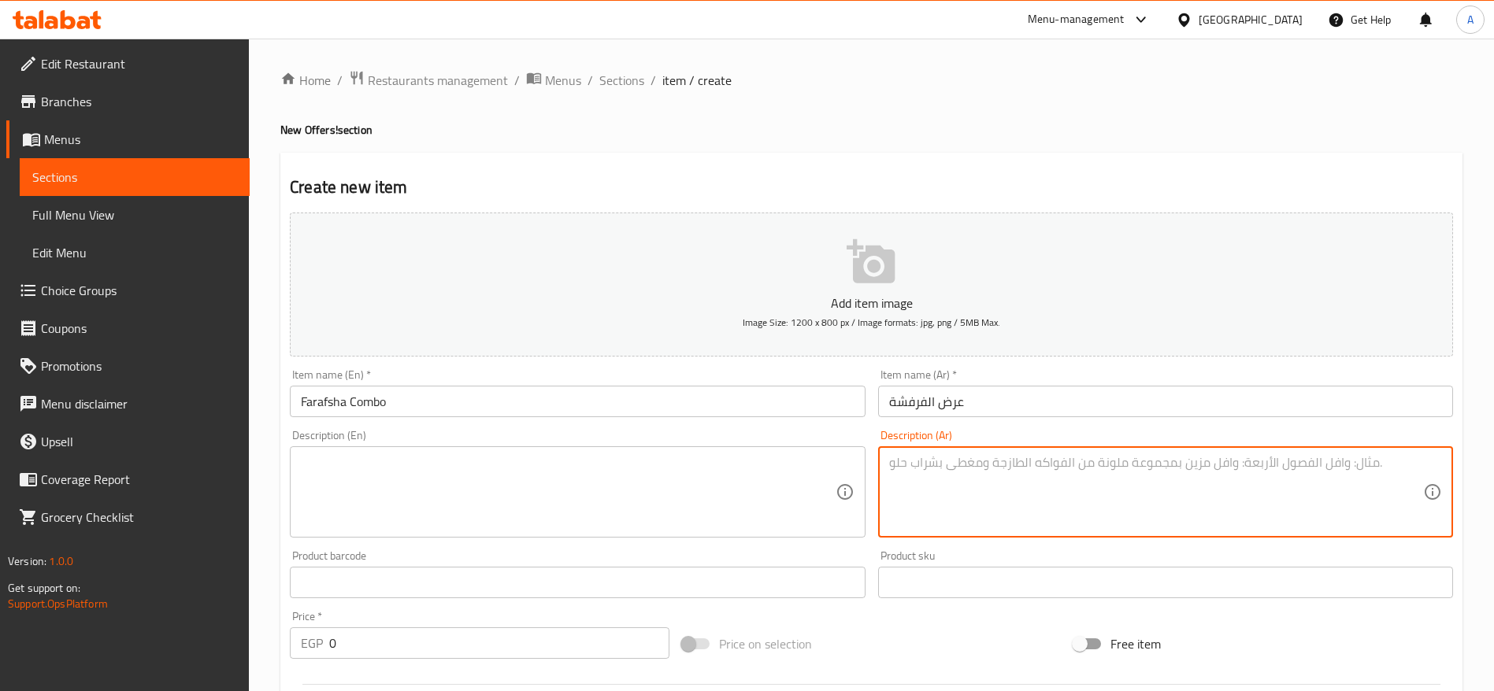
click at [910, 469] on textarea at bounding box center [1156, 492] width 534 height 75
paste textarea "ربع فراخ [PERSON_NAME] قطعة مندي لحم ارز [DEMOGRAPHIC_DATA] دقوس عيش"
type textarea "ربع فراخ [PERSON_NAME] قطعة مندي لحم ارز [DEMOGRAPHIC_DATA] دقوس عيش"
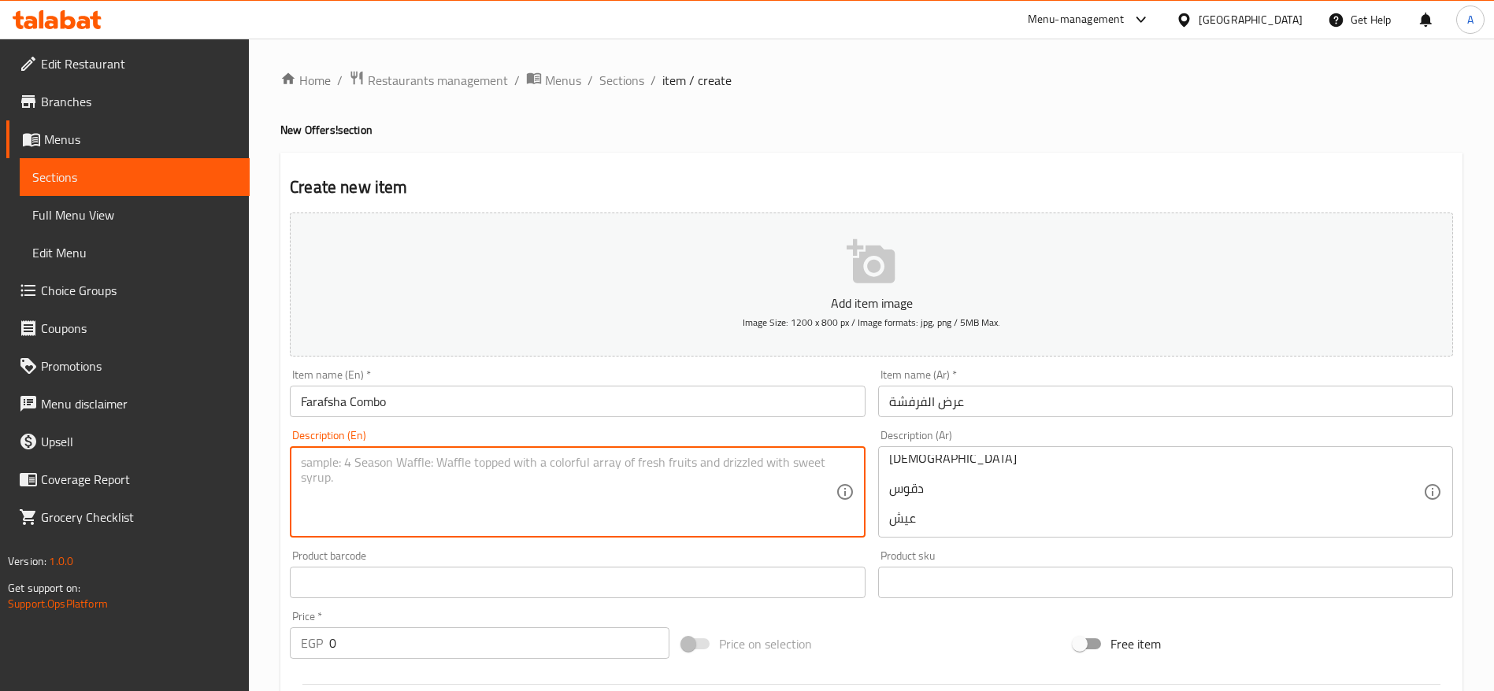
click at [664, 477] on textarea at bounding box center [568, 492] width 534 height 75
paste textarea "Quarter Grilled Shish Chicken Portion of [GEOGRAPHIC_DATA] Meat Rice Salads Daq…"
type textarea "Quarter Grilled Shish Chicken Portion of [GEOGRAPHIC_DATA] Meat Rice Salads Daq…"
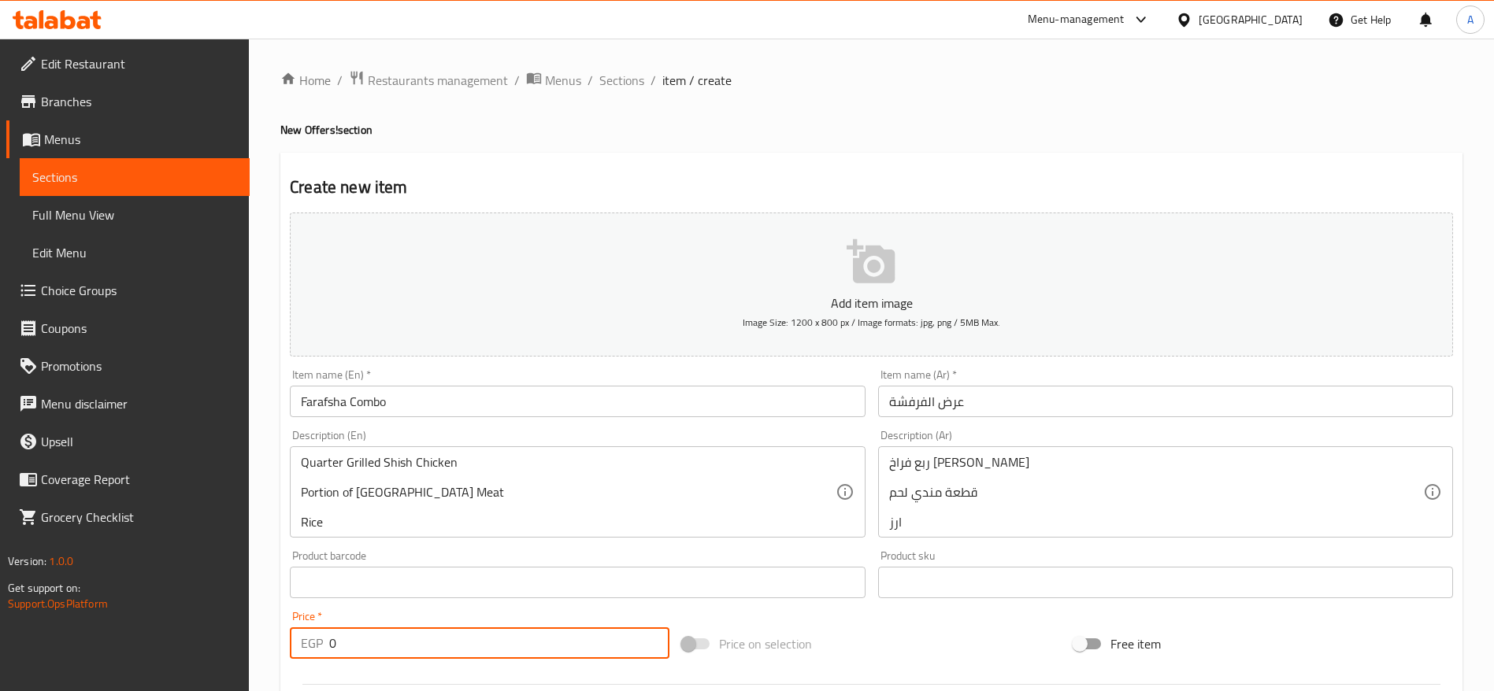
click at [447, 633] on input "0" at bounding box center [499, 643] width 340 height 31
paste input "226.6666666666667"
type input "226.6666666666667"
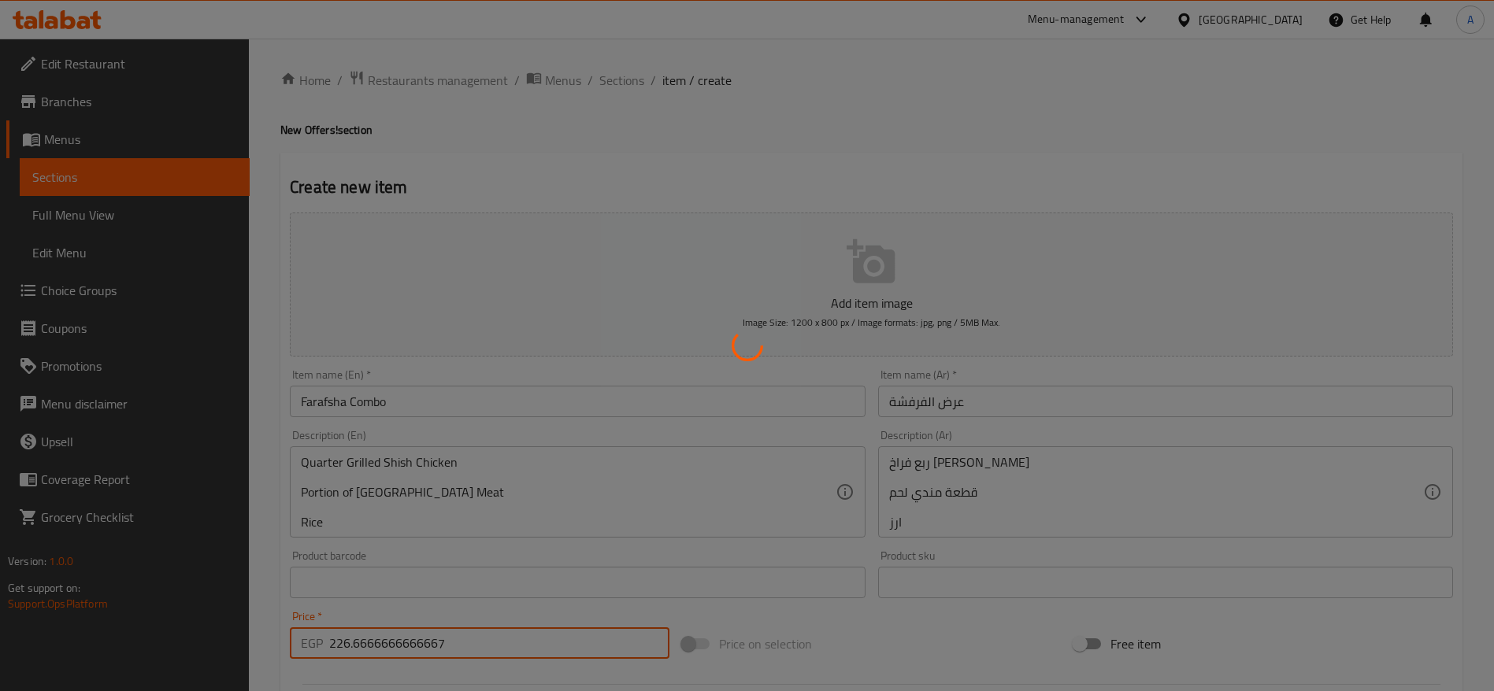
type input "0"
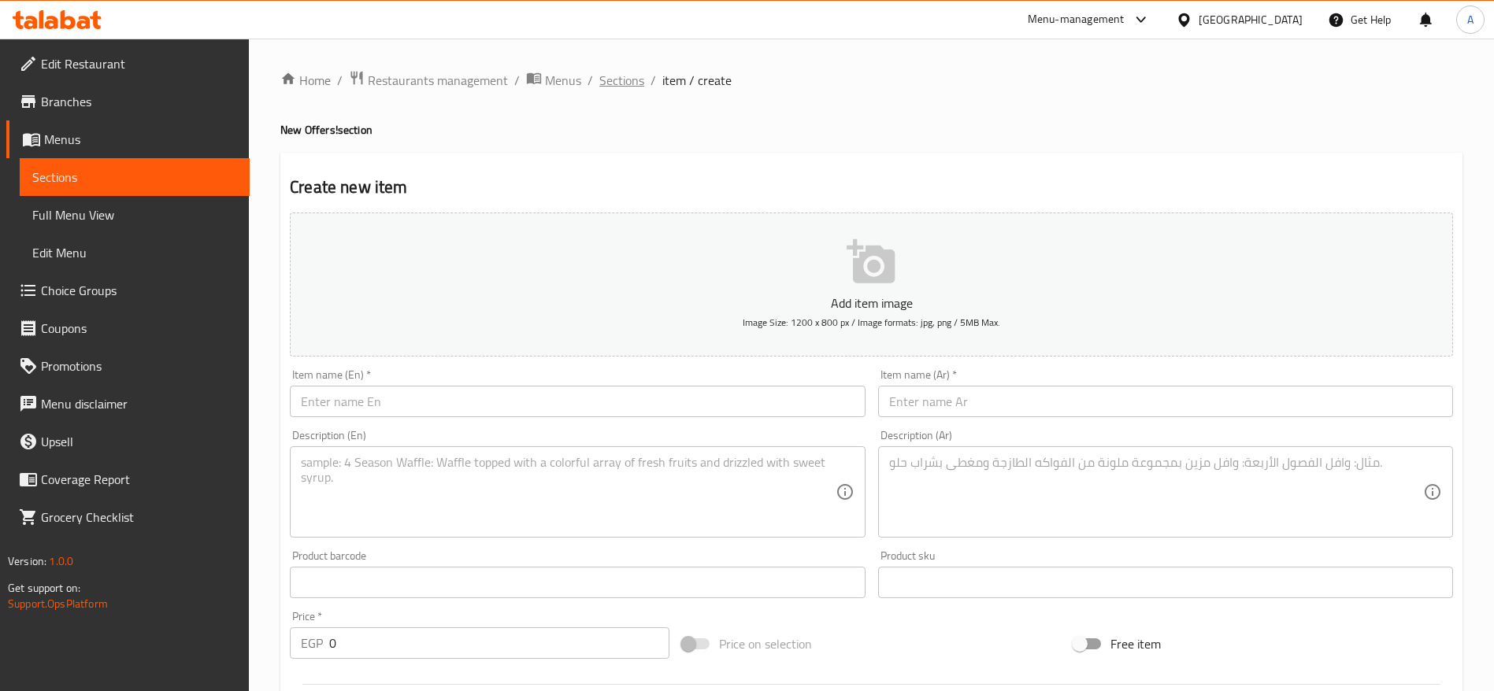
click at [628, 85] on span "Sections" at bounding box center [621, 80] width 45 height 19
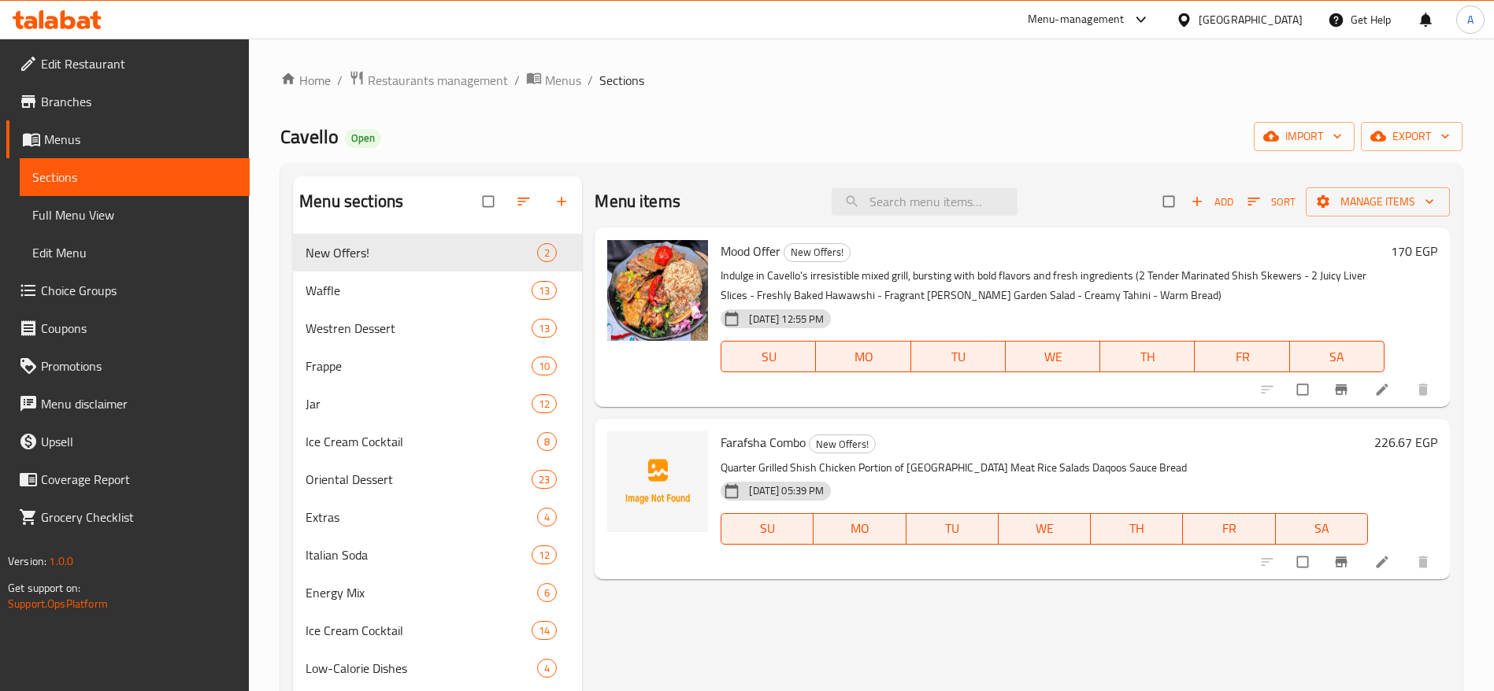
click at [92, 20] on icon at bounding box center [57, 19] width 89 height 19
